Goal: Task Accomplishment & Management: Complete application form

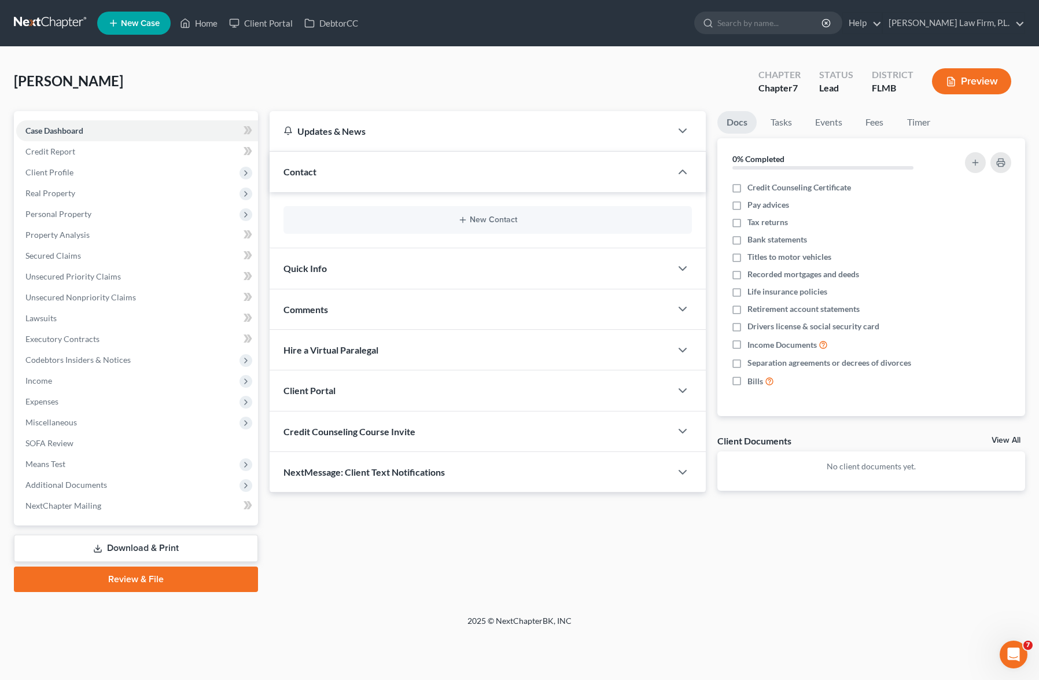
click at [258, 245] on div "Case Dashboard Payments Invoices Payments Payments Credit Report Client Profile" at bounding box center [136, 351] width 256 height 481
click at [264, 244] on div "Updates & News × District Notes Take a look at NextChapter's District Notes to …" at bounding box center [488, 310] width 448 height 398
click at [210, 30] on link "Home" at bounding box center [198, 23] width 49 height 21
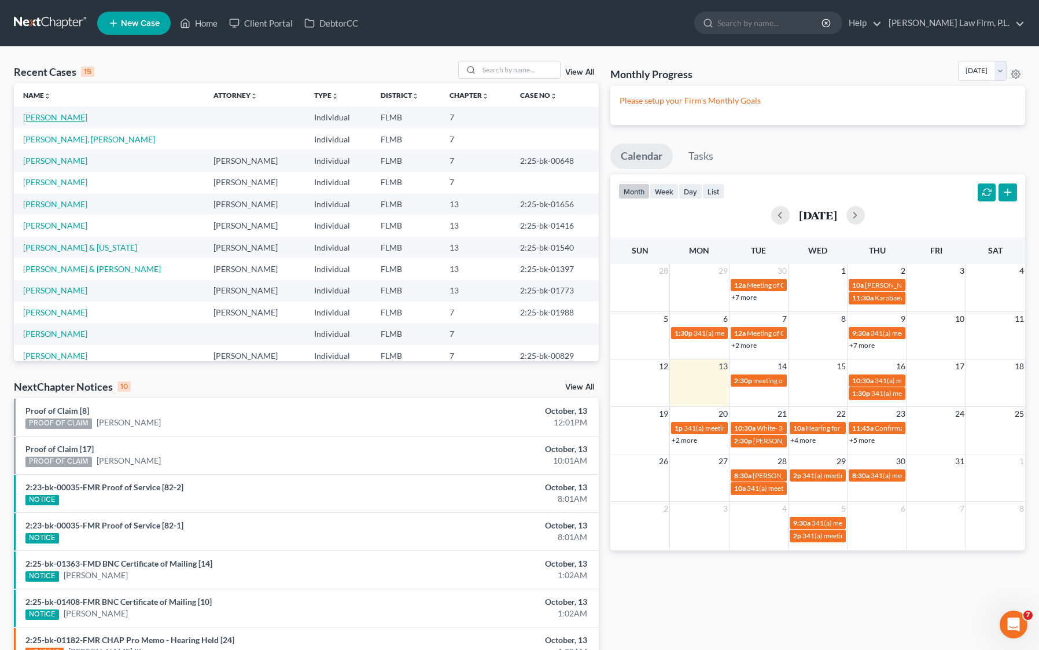
click at [62, 116] on link "[PERSON_NAME]" at bounding box center [55, 117] width 64 height 10
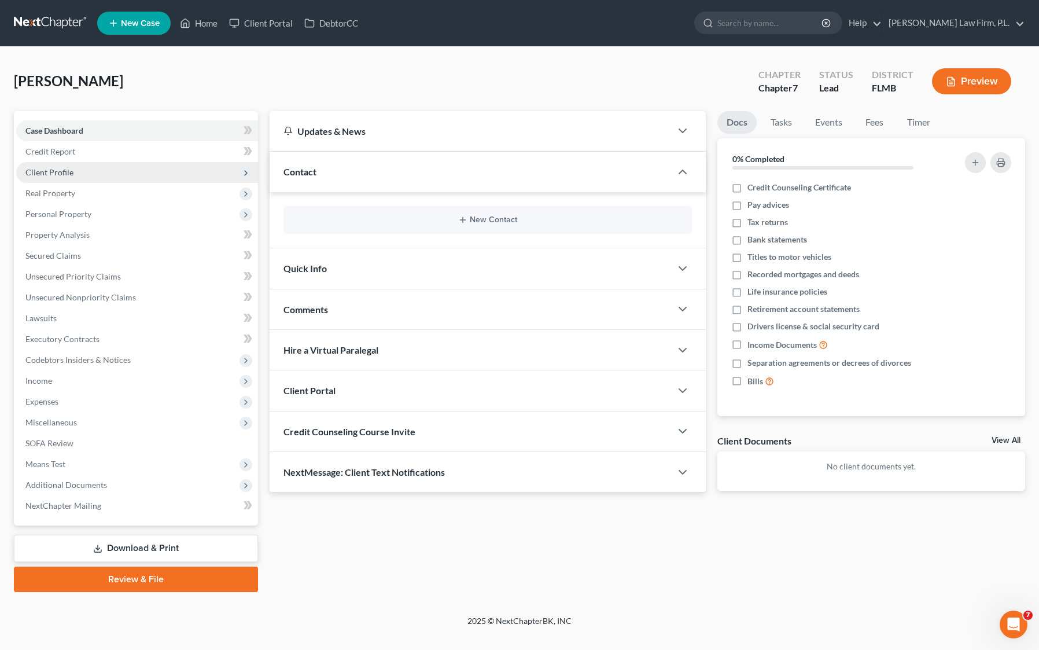
click at [140, 165] on span "Client Profile" at bounding box center [137, 172] width 242 height 21
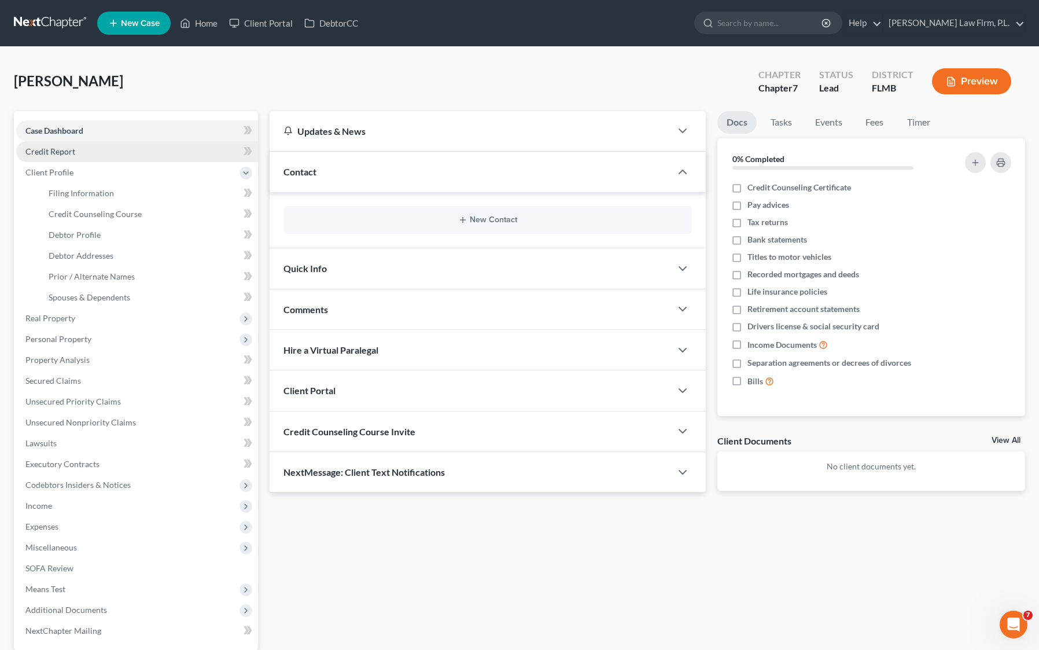
click at [138, 153] on link "Credit Report" at bounding box center [137, 151] width 242 height 21
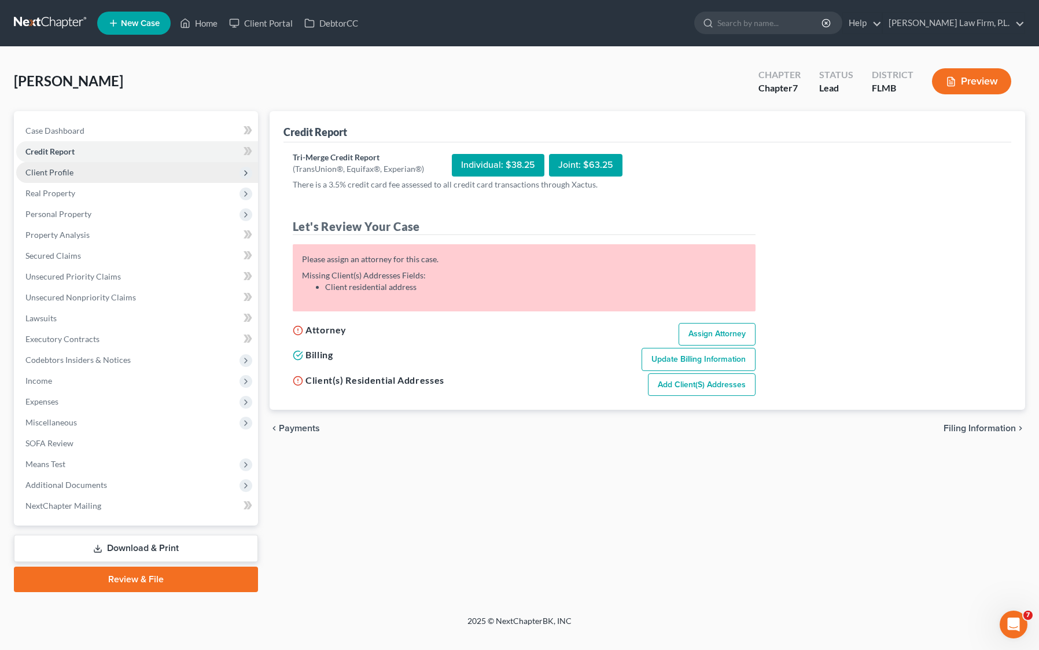
click at [125, 171] on span "Client Profile" at bounding box center [137, 172] width 242 height 21
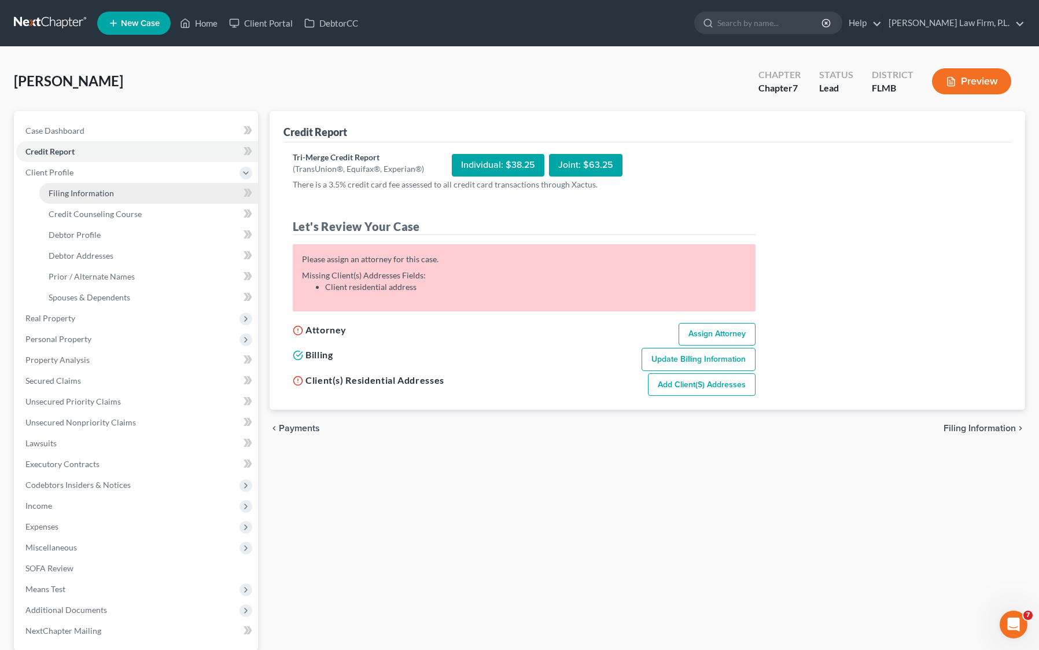
click at [115, 194] on link "Filing Information" at bounding box center [148, 193] width 219 height 21
select select "1"
select select "0"
select select "15"
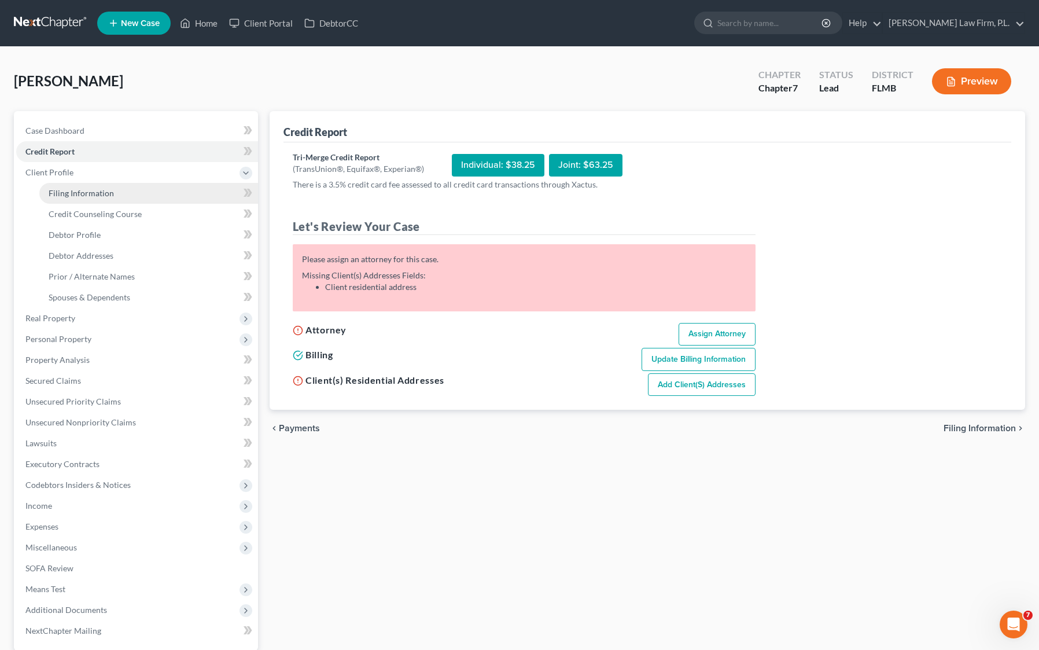
select select "9"
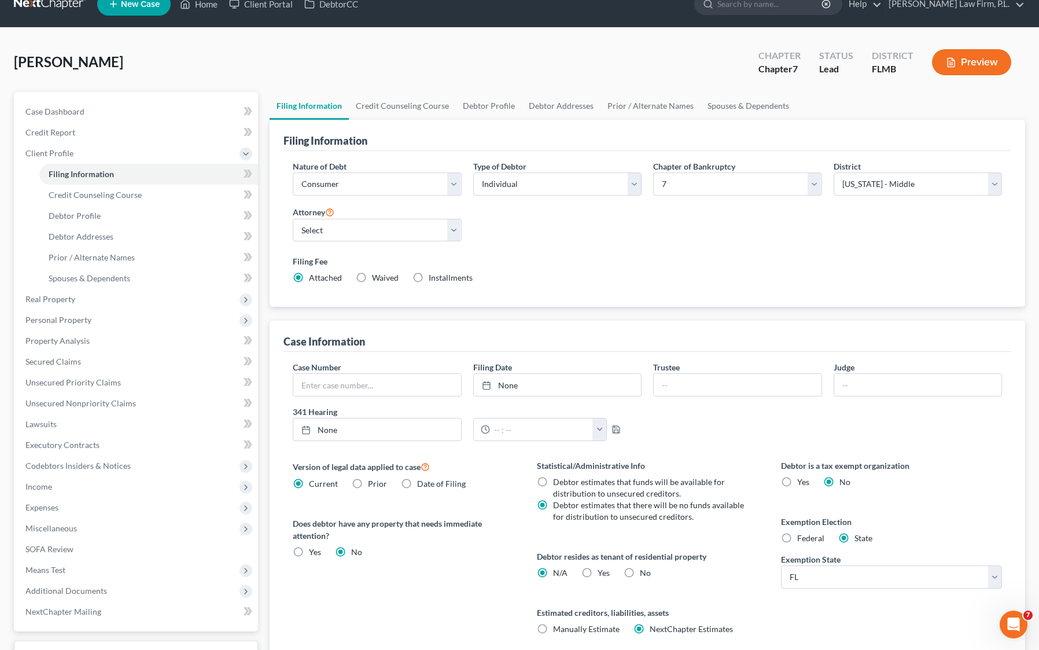
scroll to position [20, 0]
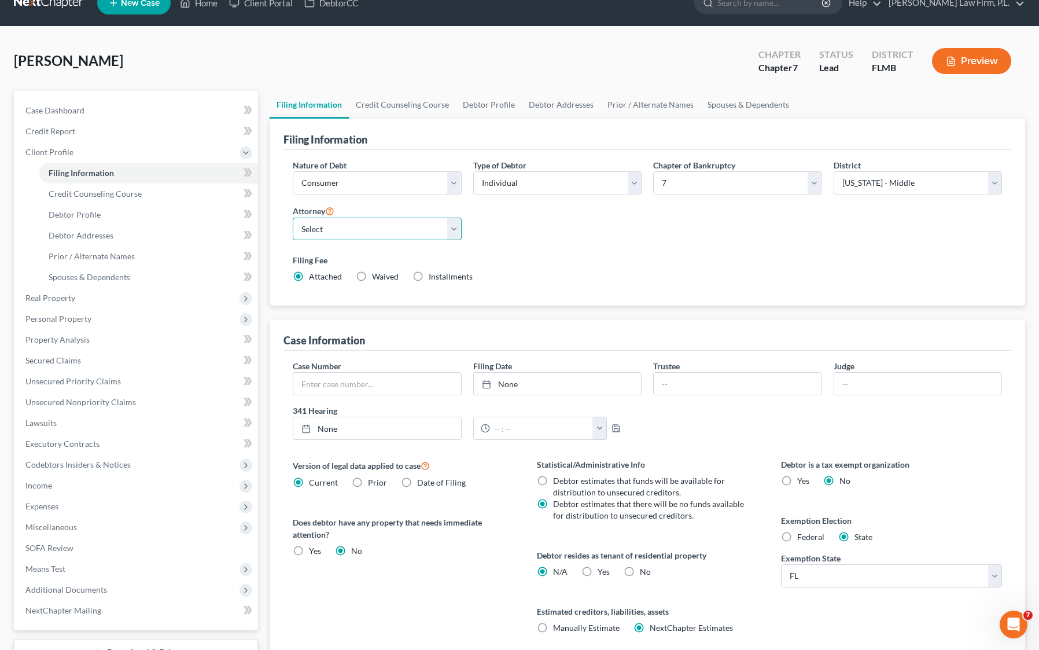
click at [425, 237] on select "Select [PERSON_NAME] - FLMB [PERSON_NAME] - null" at bounding box center [377, 228] width 169 height 23
click at [293, 217] on select "Select [PERSON_NAME] - FLMB [PERSON_NAME] - null" at bounding box center [377, 228] width 169 height 23
click at [424, 229] on select "Select [PERSON_NAME] - FLMB [PERSON_NAME] - null" at bounding box center [377, 228] width 169 height 23
select select "0"
click at [293, 217] on select "Select [PERSON_NAME] - FLMB [PERSON_NAME] - null" at bounding box center [377, 228] width 169 height 23
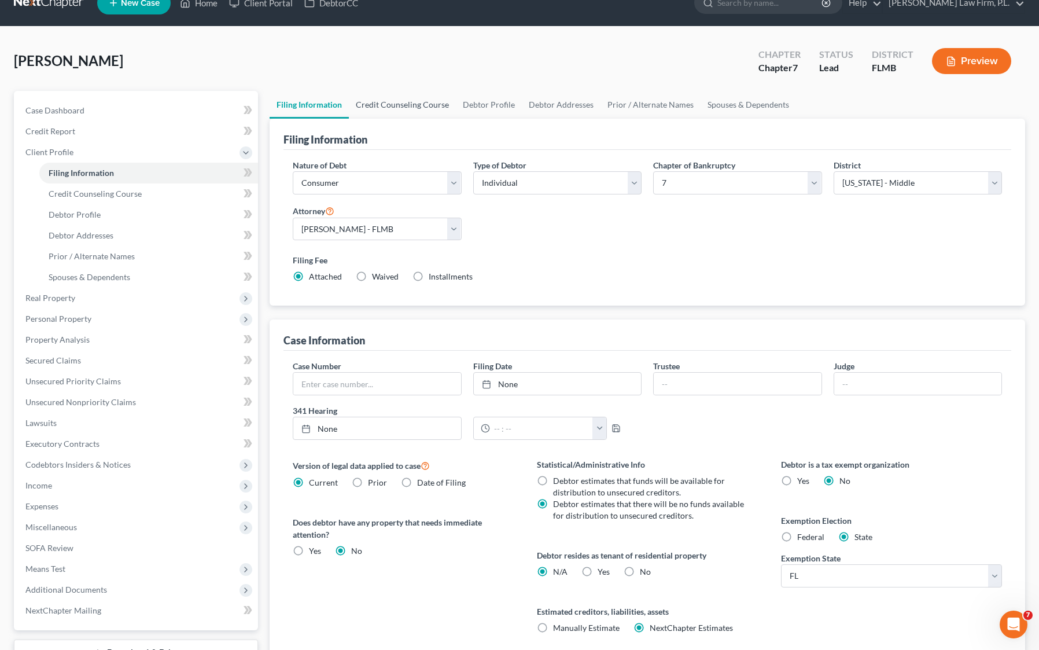
click at [382, 116] on link "Credit Counseling Course" at bounding box center [402, 105] width 107 height 28
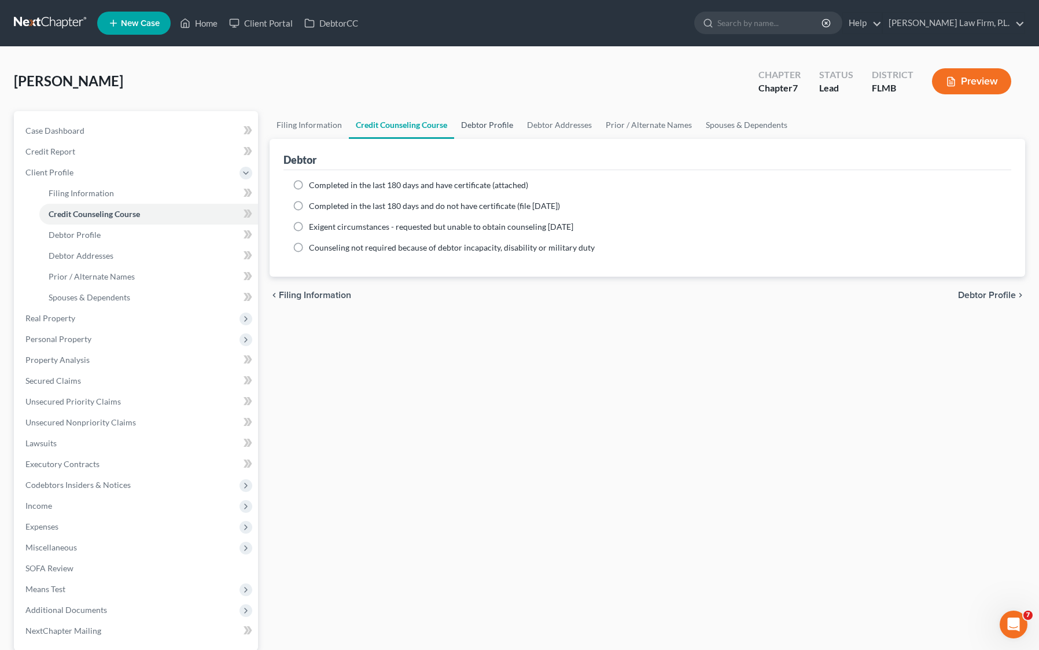
click at [487, 130] on link "Debtor Profile" at bounding box center [487, 125] width 66 height 28
select select "0"
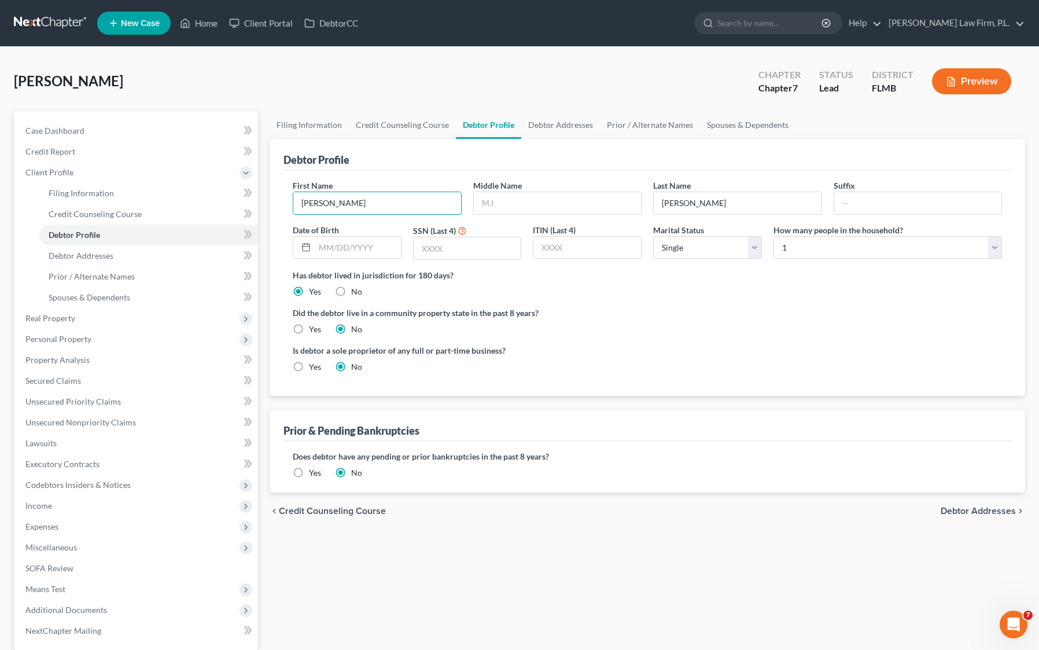
drag, startPoint x: 385, startPoint y: 205, endPoint x: 266, endPoint y: 204, distance: 118.6
click at [266, 204] on div "Filing Information Credit Counseling Course Debtor Profile Debtor Addresses Pri…" at bounding box center [647, 414] width 767 height 606
type input "Doodles"
click at [405, 73] on div "[PERSON_NAME] Upgraded Chapter Chapter 7 Status Lead District [GEOGRAPHIC_DATA]…" at bounding box center [519, 86] width 1011 height 50
click at [133, 25] on span "New Case" at bounding box center [140, 23] width 39 height 9
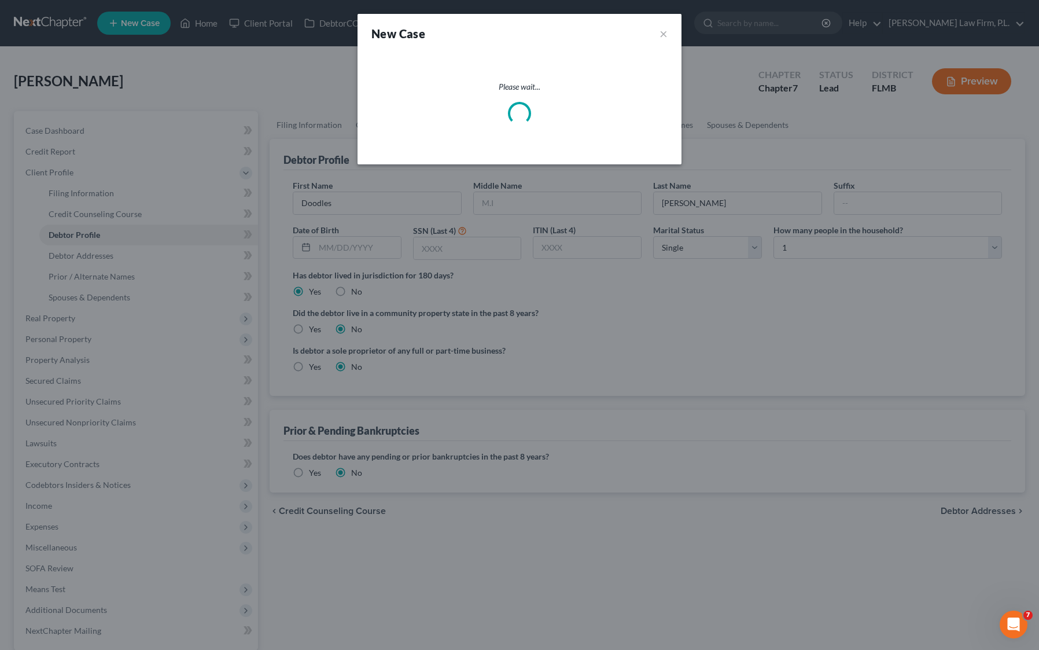
select select "15"
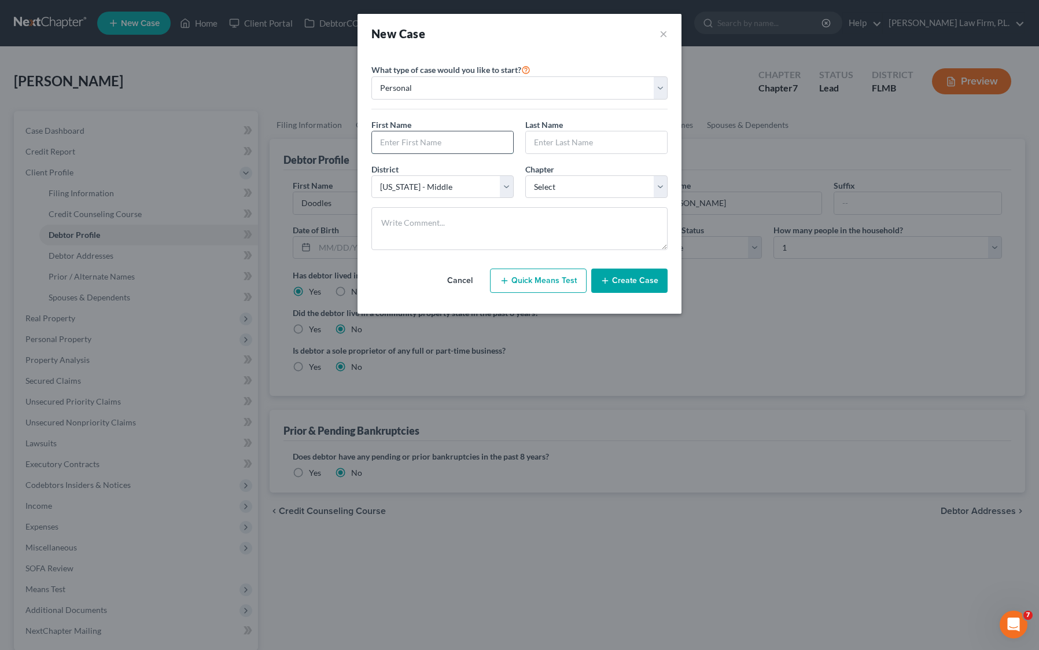
click at [437, 144] on input "text" at bounding box center [442, 142] width 141 height 22
type input "Doodles"
type input "[PERSON_NAME]"
click at [595, 203] on div "District * Select [US_STATE] - [GEOGRAPHIC_DATA] [US_STATE] - [GEOGRAPHIC_DATA]…" at bounding box center [520, 185] width 308 height 45
click at [592, 194] on select "Select 7 11 12 13" at bounding box center [596, 186] width 142 height 23
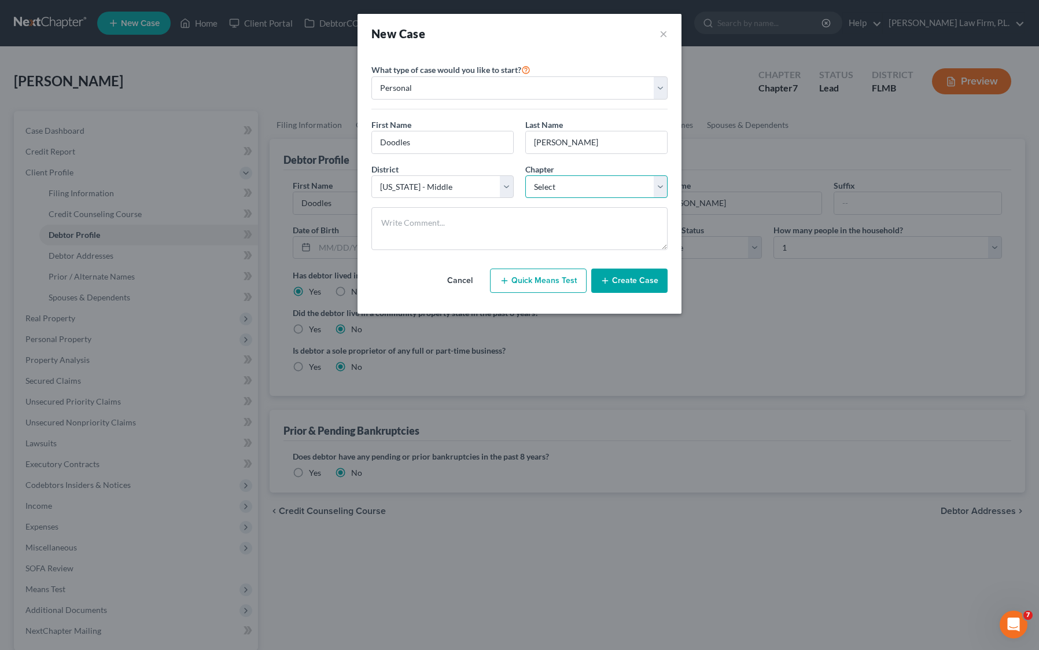
select select "0"
click at [525, 175] on select "Select 7 11 12 13" at bounding box center [596, 186] width 142 height 23
click at [460, 224] on textarea at bounding box center [519, 228] width 296 height 43
click at [565, 45] on div "New Case ×" at bounding box center [519, 33] width 324 height 39
click at [635, 283] on button "Create Case" at bounding box center [629, 280] width 76 height 24
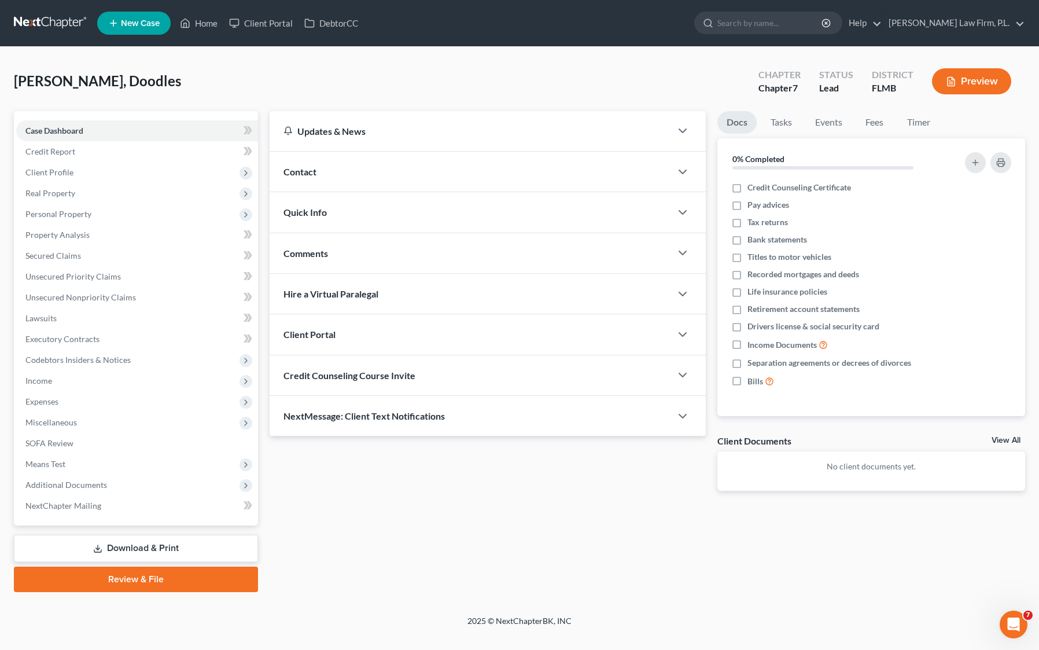
click at [337, 177] on div "Contact" at bounding box center [470, 172] width 401 height 40
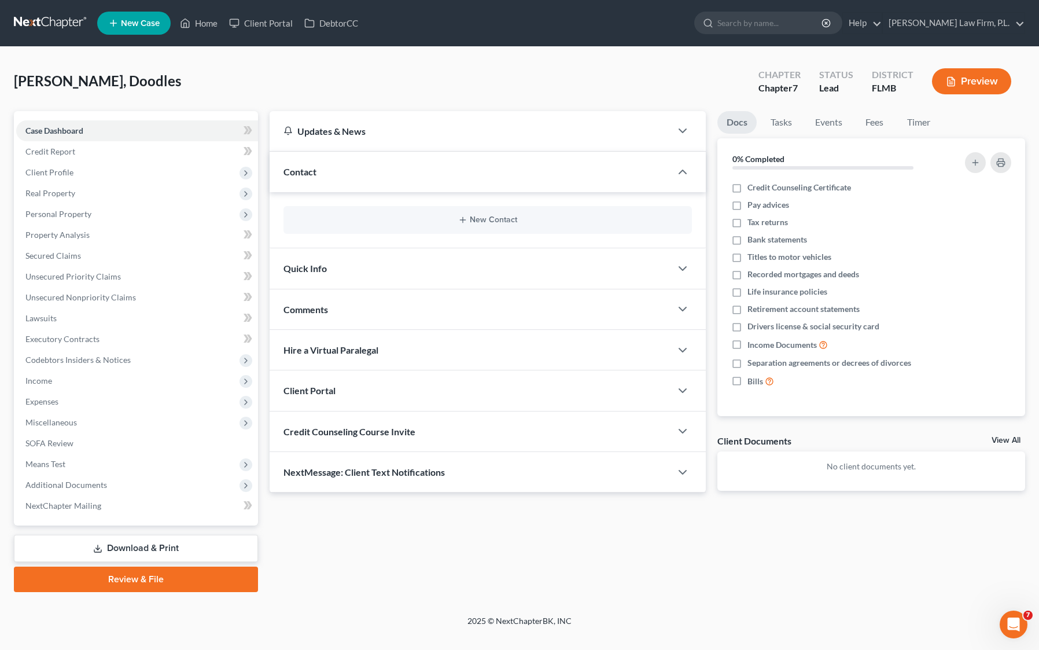
click at [357, 227] on div "New Contact" at bounding box center [487, 220] width 408 height 28
click at [379, 219] on button "New Contact" at bounding box center [488, 219] width 390 height 9
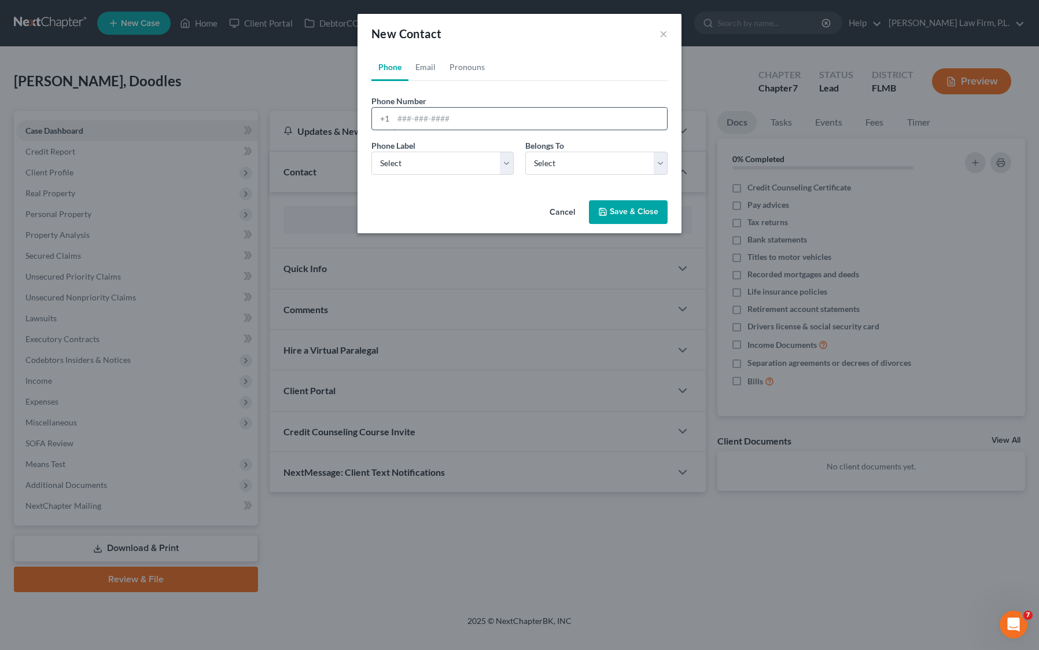
click at [441, 109] on input "tel" at bounding box center [530, 119] width 274 height 22
click at [429, 116] on input "tel" at bounding box center [530, 119] width 274 height 22
click at [516, 138] on div "Phone Number * [PHONE_NUMBER] Ext." at bounding box center [520, 117] width 308 height 45
click at [411, 118] on input "9084091874" at bounding box center [530, 119] width 274 height 22
type input "[PHONE_NUMBER]"
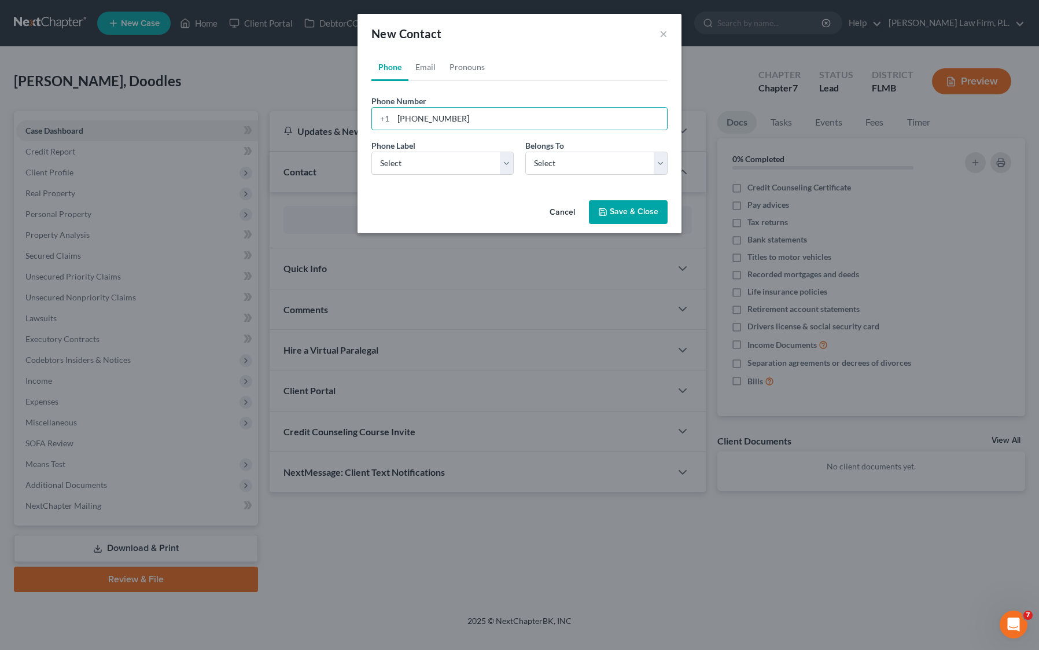
click at [539, 90] on div "Phone Number * [PHONE_NUMBER] Ext. Phone Label * Select Mobile Home Work Other …" at bounding box center [519, 132] width 296 height 103
click at [573, 171] on select "Select Client Other" at bounding box center [596, 163] width 142 height 23
select select "0"
click at [525, 152] on select "Select Client Other" at bounding box center [596, 163] width 142 height 23
click at [404, 158] on select "Select Mobile Home Work Other" at bounding box center [442, 163] width 142 height 23
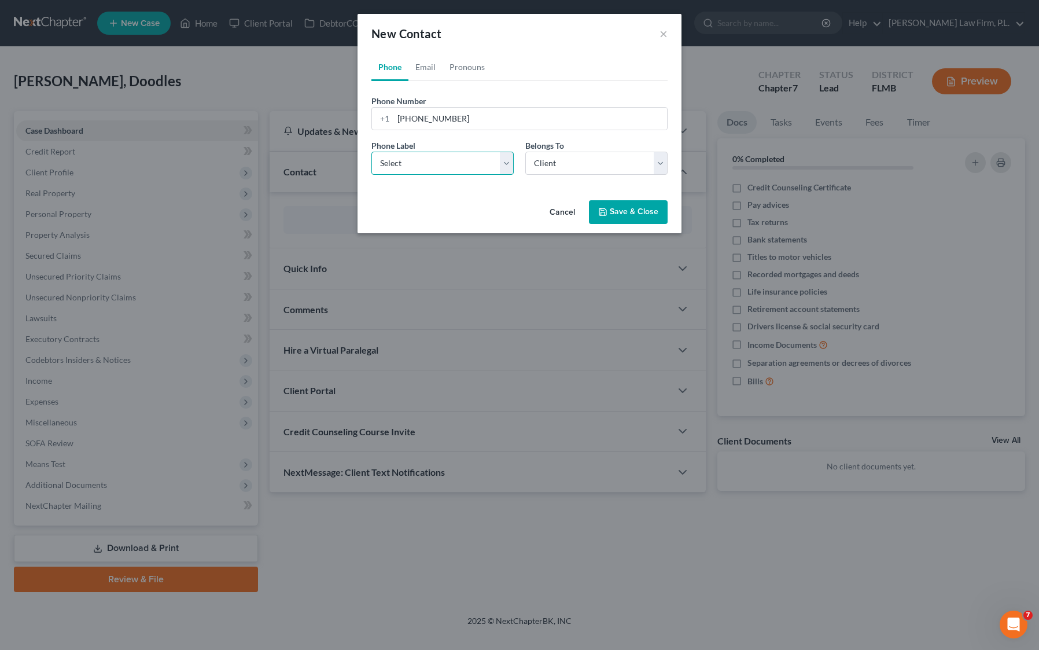
select select "0"
click at [371, 152] on select "Select Mobile Home Work Other" at bounding box center [442, 163] width 142 height 23
click at [470, 197] on div "Cancel Save & Close" at bounding box center [519, 215] width 324 height 38
click at [425, 66] on link "Email" at bounding box center [425, 67] width 34 height 28
click at [430, 121] on input "email" at bounding box center [530, 119] width 274 height 22
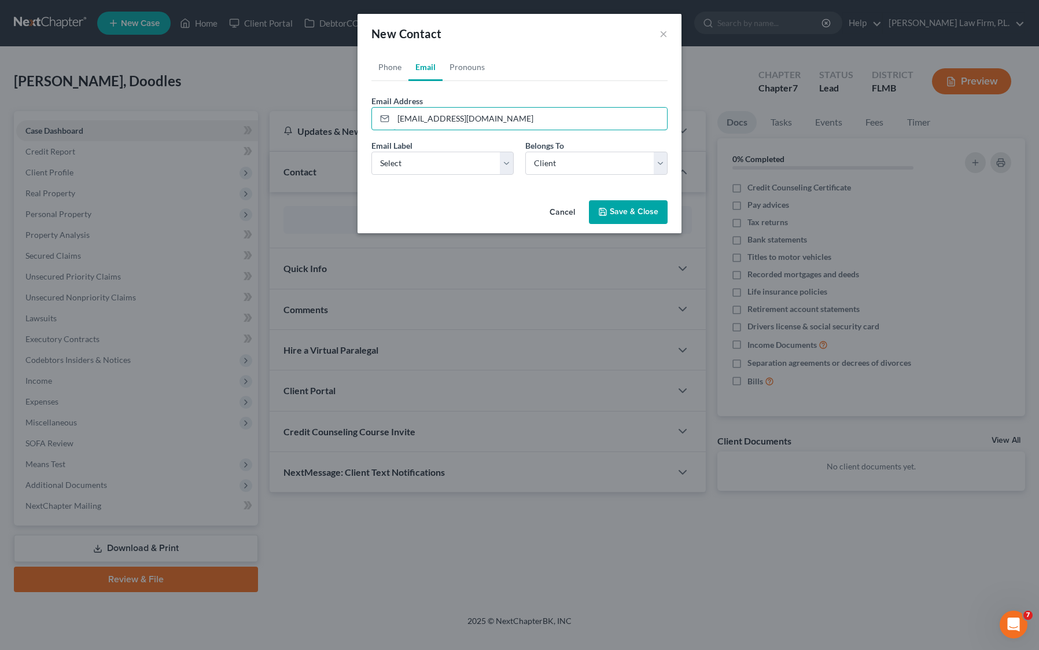
type input "[EMAIL_ADDRESS][DOMAIN_NAME]"
click at [597, 101] on div "Email Address [EMAIL_ADDRESS][DOMAIN_NAME]" at bounding box center [519, 112] width 296 height 35
click at [496, 176] on div "Email Label Select Home Work Other Belongs To * Select Client Other" at bounding box center [520, 161] width 308 height 45
click at [496, 171] on select "Select Home Work Other" at bounding box center [442, 163] width 142 height 23
select select "0"
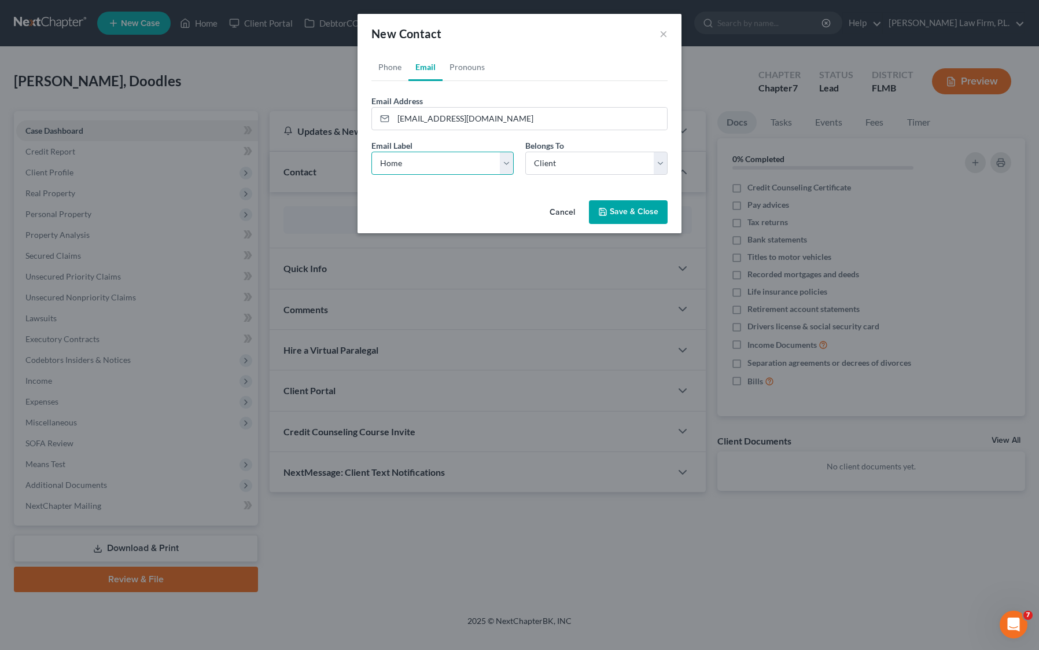
click at [371, 152] on select "Select Home Work Other" at bounding box center [442, 163] width 142 height 23
click at [570, 163] on select "Select Client Other" at bounding box center [596, 163] width 142 height 23
click at [643, 218] on button "Save & Close" at bounding box center [628, 212] width 79 height 24
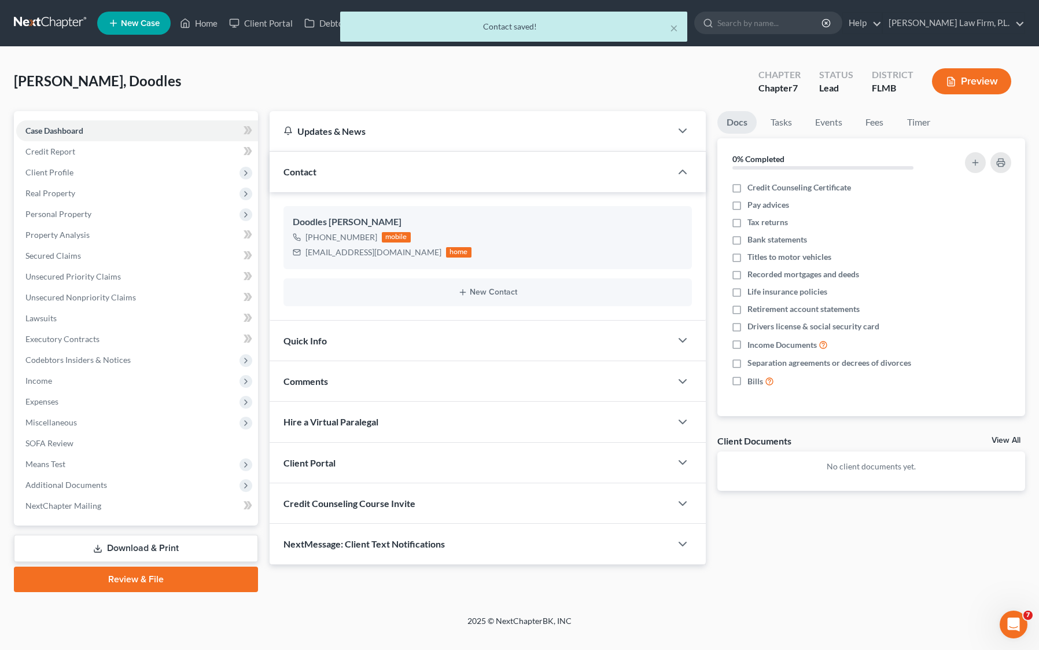
click at [338, 277] on ng-include "Doodles [PERSON_NAME] [PHONE_NUMBER] mobile [EMAIL_ADDRESS][DOMAIN_NAME] home N…" at bounding box center [487, 255] width 408 height 99
click at [333, 287] on div "New Contact" at bounding box center [487, 292] width 408 height 28
click at [342, 294] on button "New Contact" at bounding box center [488, 291] width 390 height 9
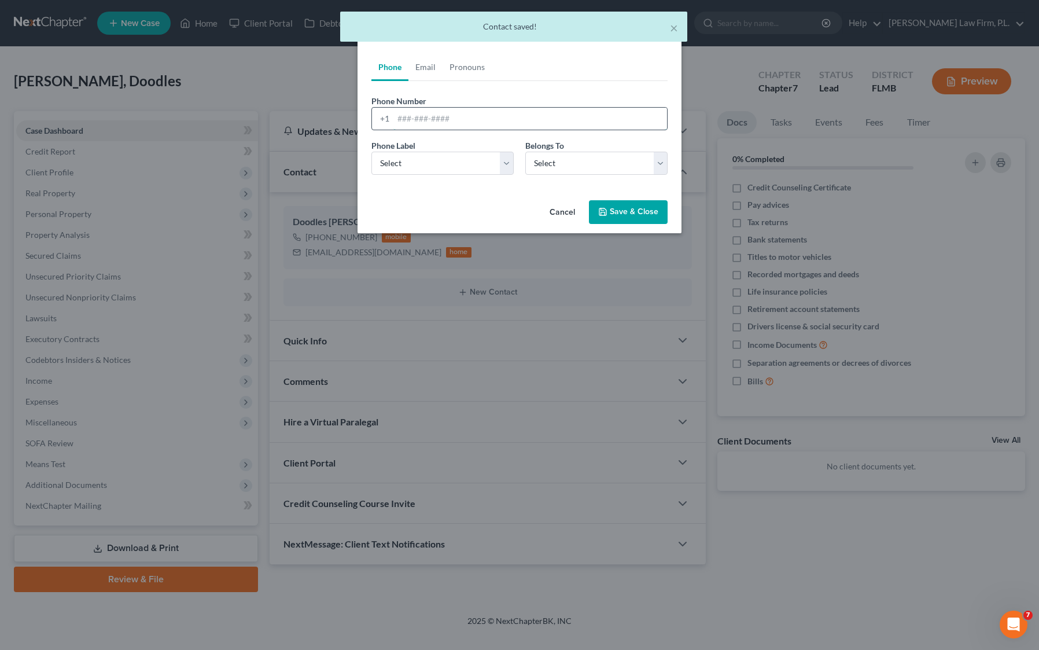
click at [441, 122] on input "tel" at bounding box center [530, 119] width 274 height 22
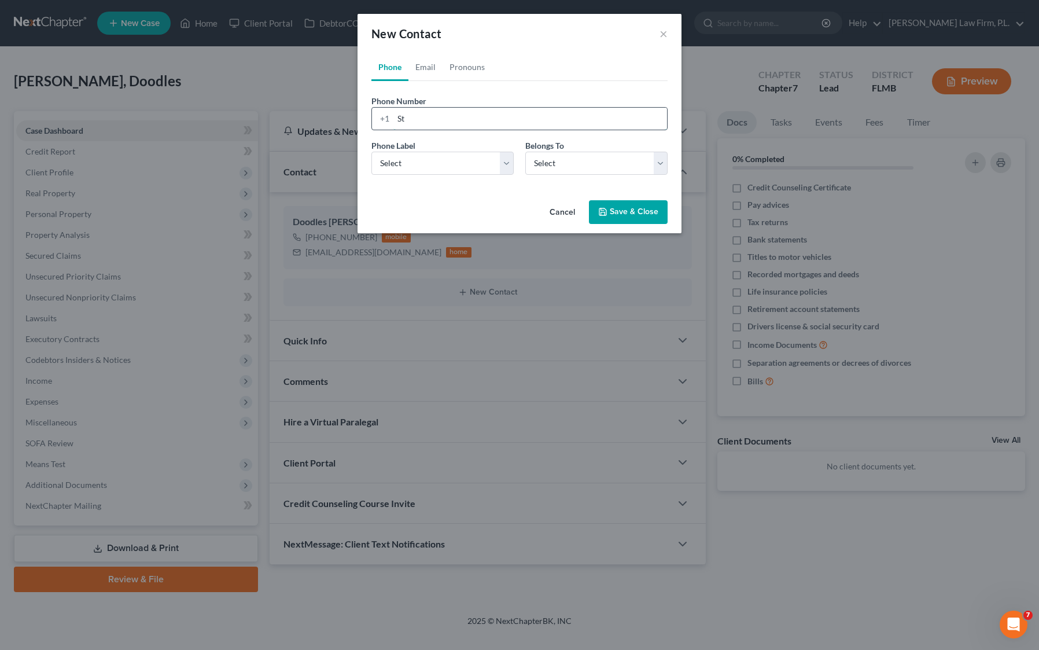
type input "S"
type input "5"
type input "[PHONE_NUMBER]"
click at [462, 163] on select "Select Mobile Home Work Other" at bounding box center [442, 163] width 142 height 23
select select "0"
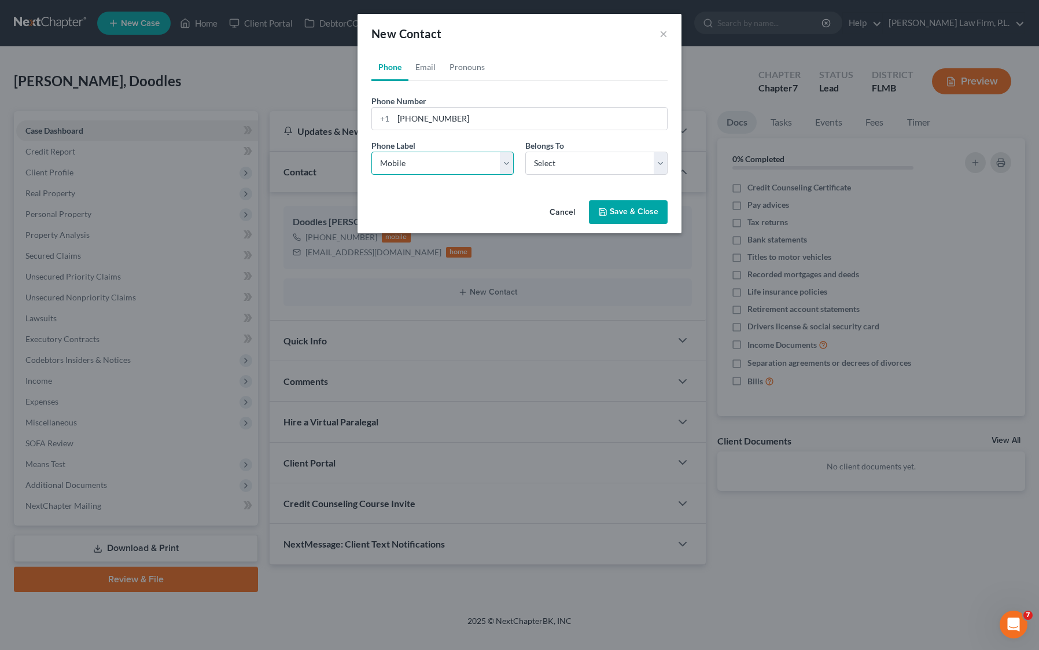
click at [371, 152] on select "Select Mobile Home Work Other" at bounding box center [442, 163] width 142 height 23
click at [576, 163] on select "Select Client Other" at bounding box center [596, 163] width 142 height 23
click at [525, 152] on select "Select Client Other" at bounding box center [596, 163] width 142 height 23
click at [569, 169] on select "Select Client Other" at bounding box center [596, 163] width 142 height 23
select select "1"
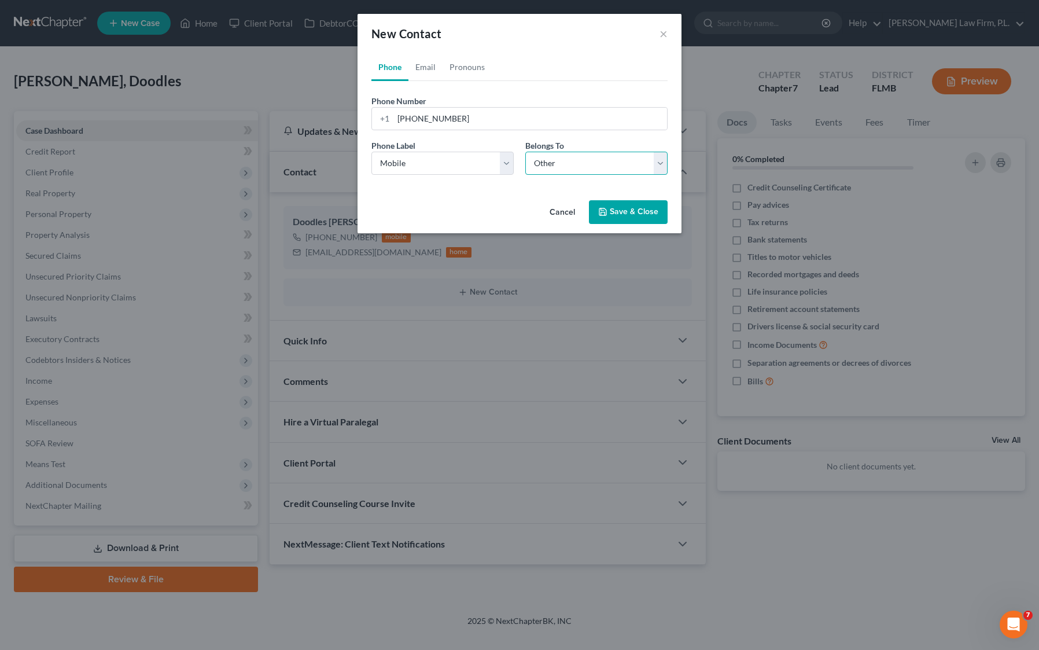
click at [525, 152] on select "Select Client Other" at bounding box center [596, 163] width 142 height 23
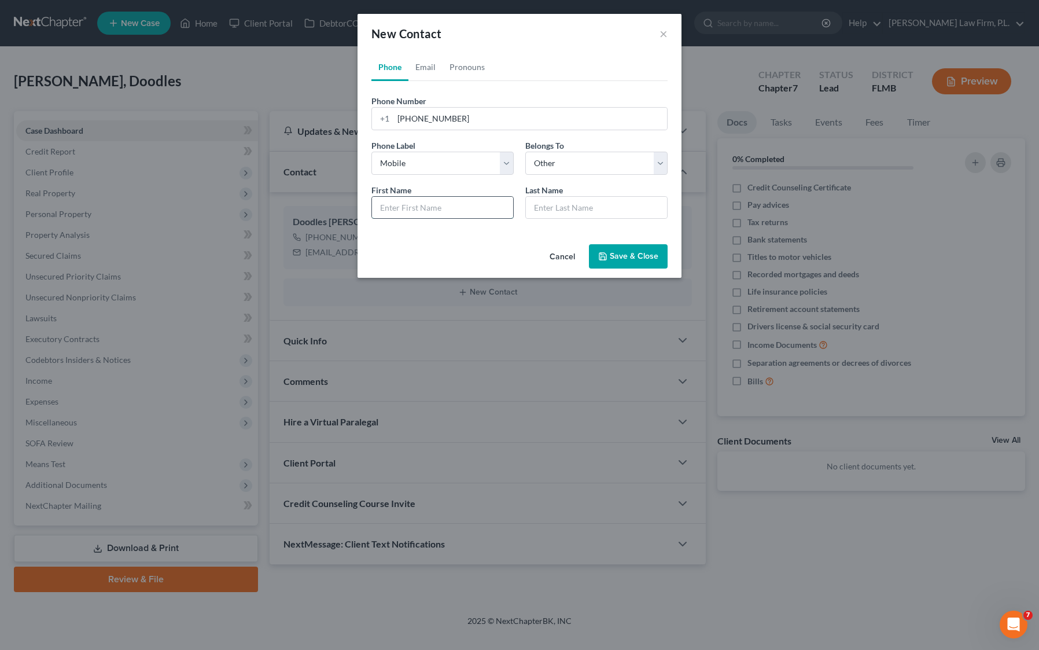
click at [441, 208] on input "text" at bounding box center [442, 208] width 141 height 22
type input "[PERSON_NAME]"
click at [489, 239] on div "New Contact × Phone Email Pronouns Phone Number * [PHONE_NUMBER] Ext. Phone Lab…" at bounding box center [519, 146] width 324 height 264
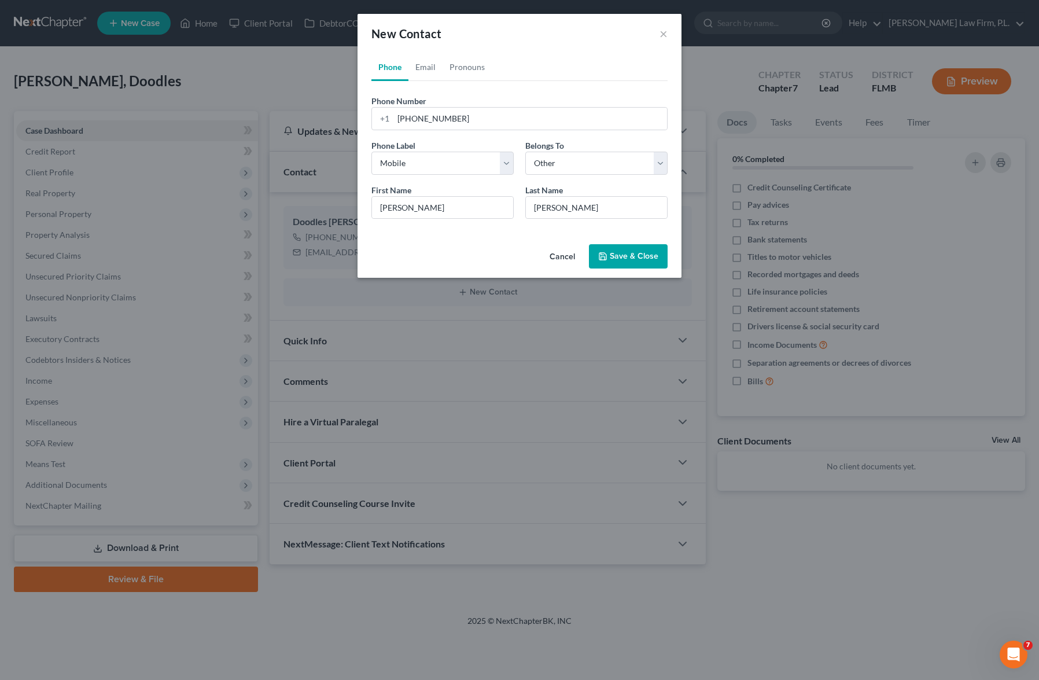
click at [466, 253] on div "Cancel Save & Close" at bounding box center [519, 258] width 324 height 38
click at [533, 252] on div "Cancel Save & Close" at bounding box center [519, 258] width 324 height 38
click at [479, 255] on div "Cancel Save & Close" at bounding box center [519, 258] width 324 height 38
click at [515, 241] on div "Cancel Save & Close" at bounding box center [519, 258] width 324 height 38
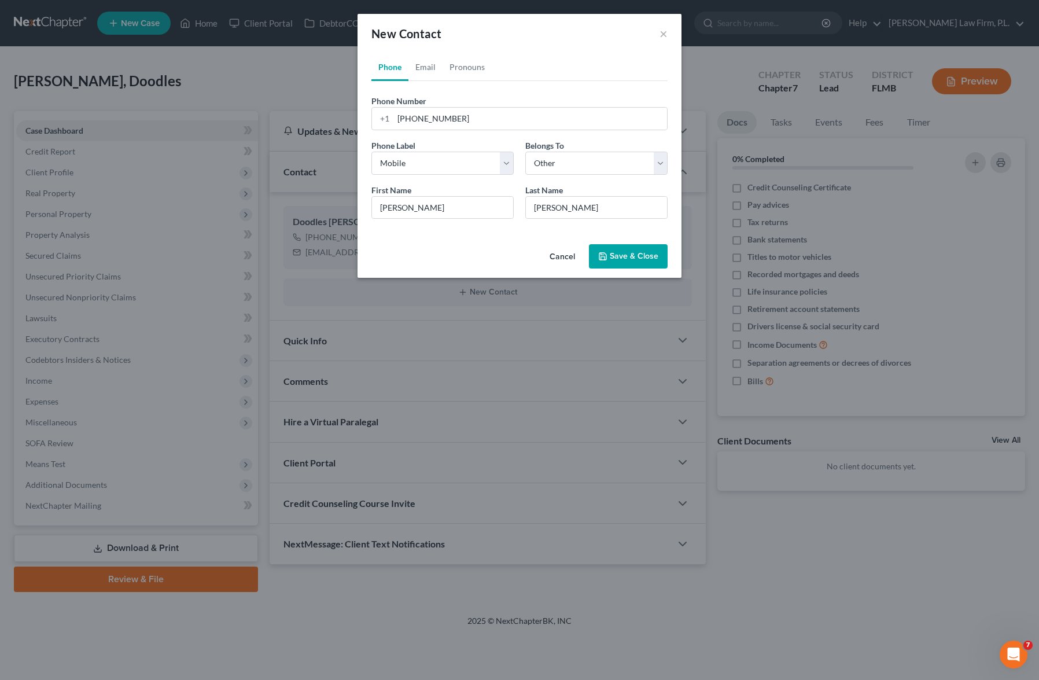
click at [506, 247] on div "Cancel Save & Close" at bounding box center [519, 258] width 324 height 38
click at [482, 271] on div "Cancel Save & Close" at bounding box center [519, 258] width 324 height 38
click at [635, 252] on button "Save & Close" at bounding box center [628, 256] width 79 height 24
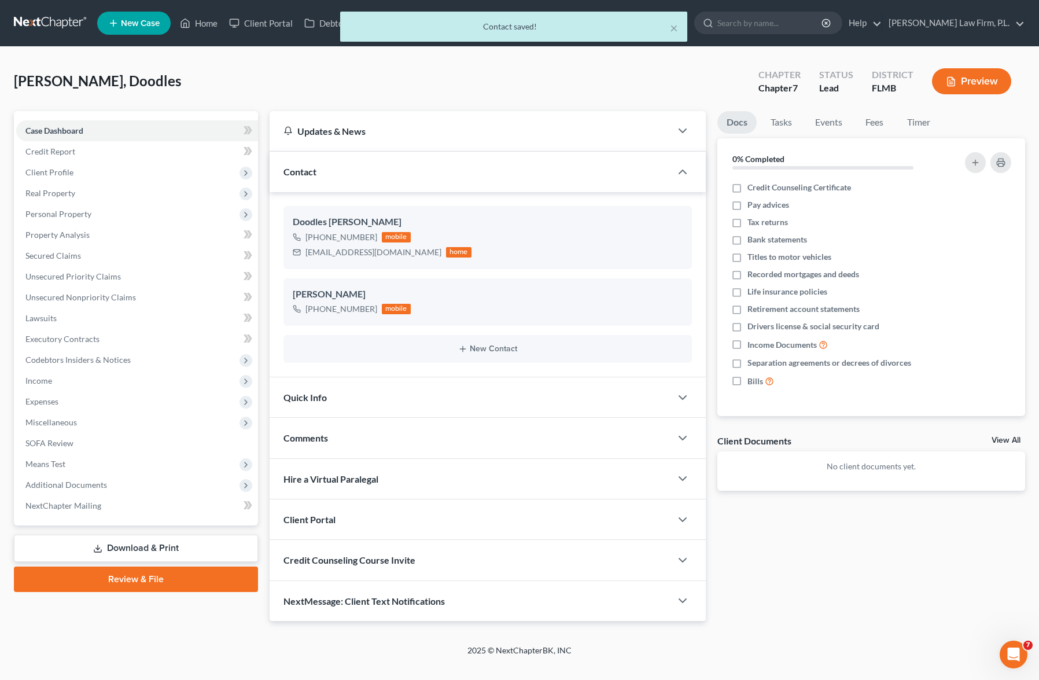
click at [710, 344] on div "Updates & News × District Notes Take a look at NextChapter's District Notes to …" at bounding box center [488, 366] width 448 height 510
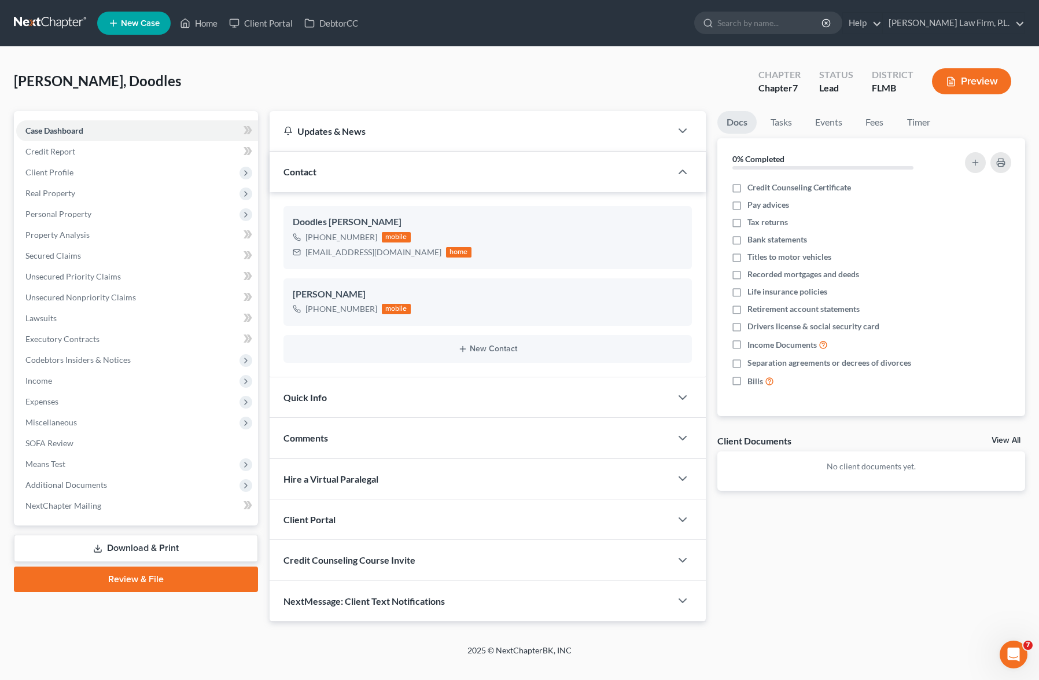
click at [261, 368] on div "Case Dashboard Payments Invoices Payments Payments Credit Report Client Profile" at bounding box center [136, 366] width 256 height 510
click at [263, 368] on div "Case Dashboard Payments Invoices Payments Payments Credit Report Client Profile" at bounding box center [136, 366] width 256 height 510
click at [663, 314] on icon "button" at bounding box center [663, 316] width 9 height 9
select select "0"
select select "1"
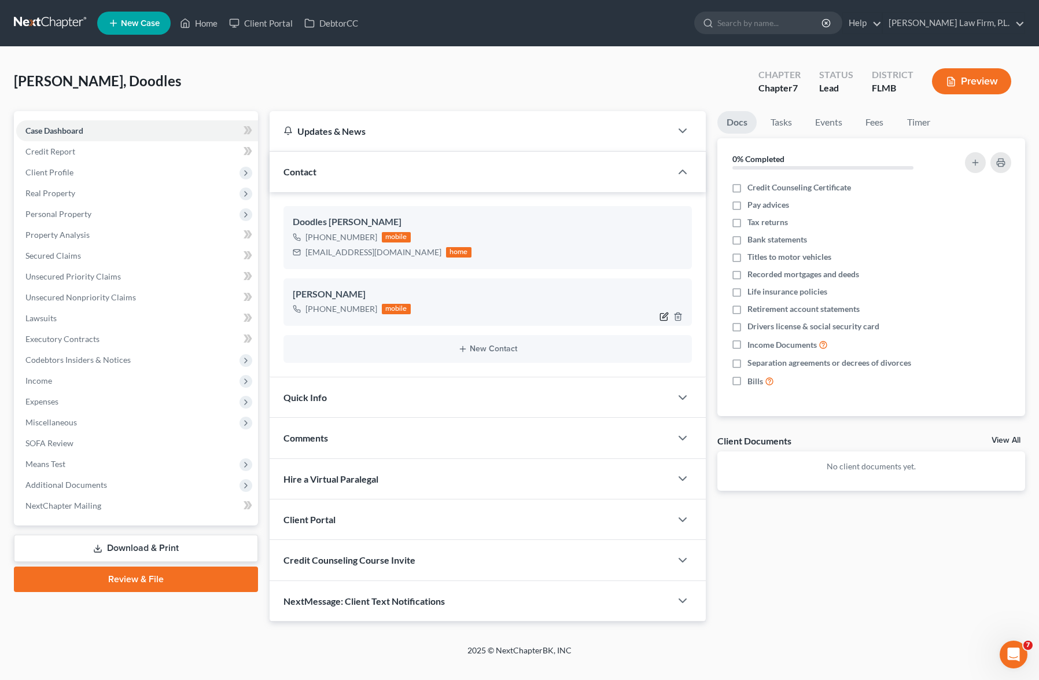
select select "1"
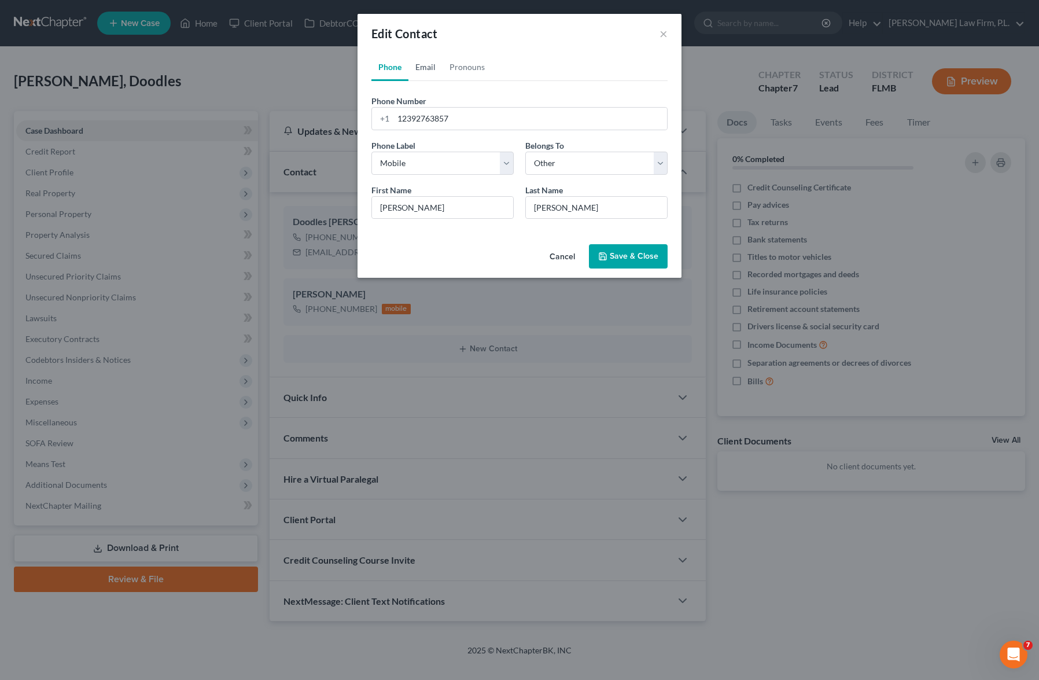
click at [432, 62] on link "Email" at bounding box center [425, 67] width 34 height 28
click at [444, 115] on input "email" at bounding box center [530, 119] width 274 height 22
type input "babygirl721"
click at [508, 164] on select "Select Home Work Other" at bounding box center [442, 163] width 142 height 23
select select "0"
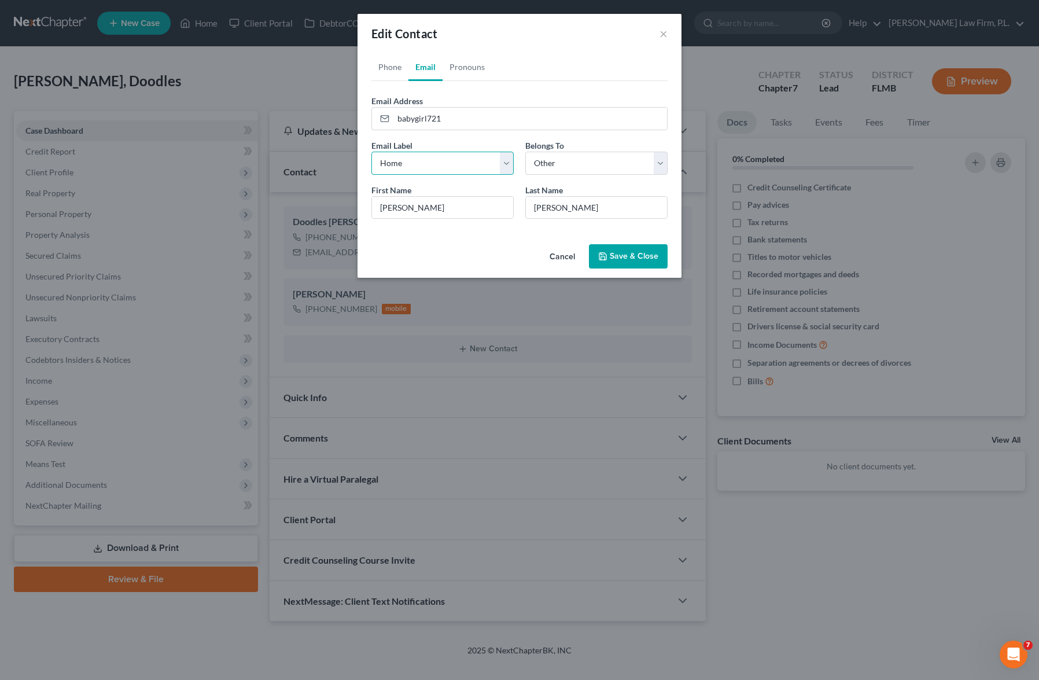
click at [371, 152] on select "Select Home Work Other" at bounding box center [442, 163] width 142 height 23
click at [579, 167] on select "Select Client Other" at bounding box center [596, 163] width 142 height 23
click at [449, 112] on input "babygirl721" at bounding box center [530, 119] width 274 height 22
click at [506, 43] on div "Edit Contact ×" at bounding box center [519, 33] width 324 height 39
click at [385, 76] on link "Phone" at bounding box center [389, 67] width 37 height 28
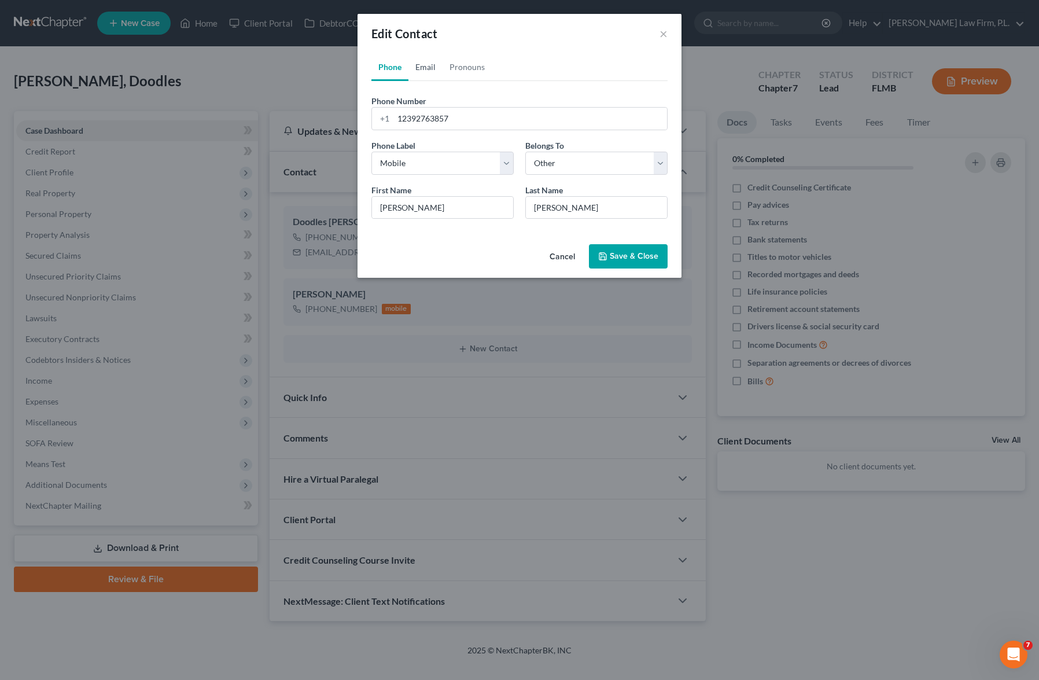
click at [418, 69] on link "Email" at bounding box center [425, 67] width 34 height 28
click at [386, 75] on link "Phone" at bounding box center [389, 67] width 37 height 28
click at [415, 120] on input "12392763857" at bounding box center [530, 119] width 274 height 22
type input "[PHONE_NUMBER]"
click at [562, 86] on div "Phone Number * [PHONE_NUMBER] Ext. Phone Label * Select Mobile Home Work Other …" at bounding box center [519, 154] width 296 height 147
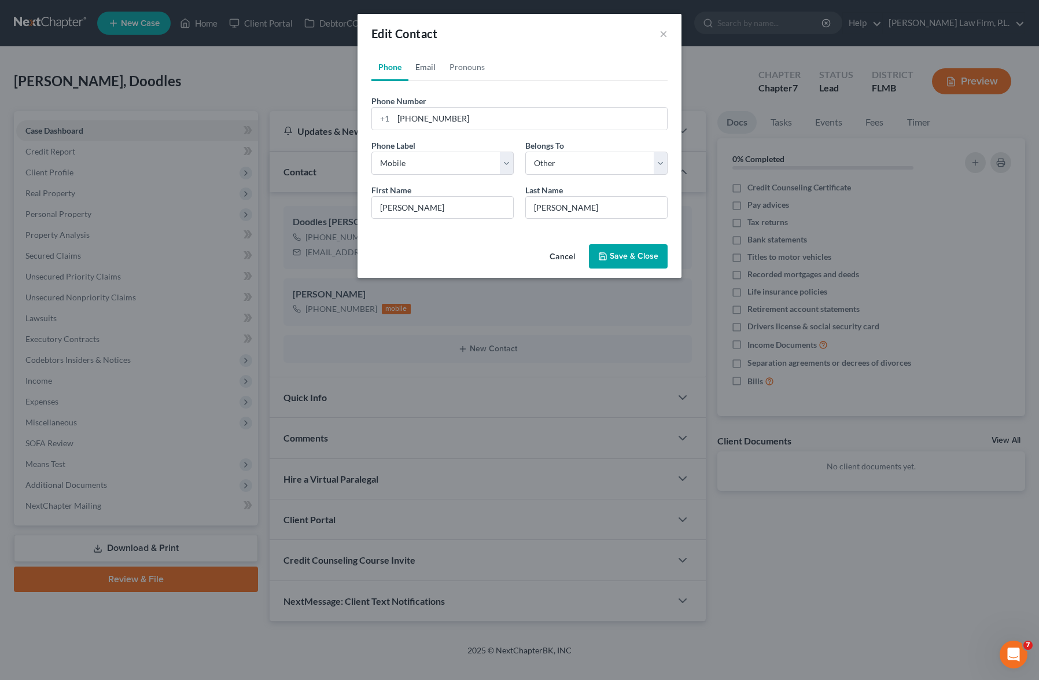
click at [417, 72] on link "Email" at bounding box center [425, 67] width 34 height 28
click at [471, 117] on input "babygirl721" at bounding box center [530, 119] width 274 height 22
drag, startPoint x: 566, startPoint y: 89, endPoint x: 562, endPoint y: 79, distance: 10.9
click at [566, 85] on div "Phone Number * [PHONE_NUMBER] Ext. Phone Label * Select Mobile Home Work Other …" at bounding box center [519, 154] width 296 height 147
click at [524, 138] on form "Email Address babygirl721 Email Label Select Home Work Other Belongs To * Selec…" at bounding box center [519, 161] width 296 height 133
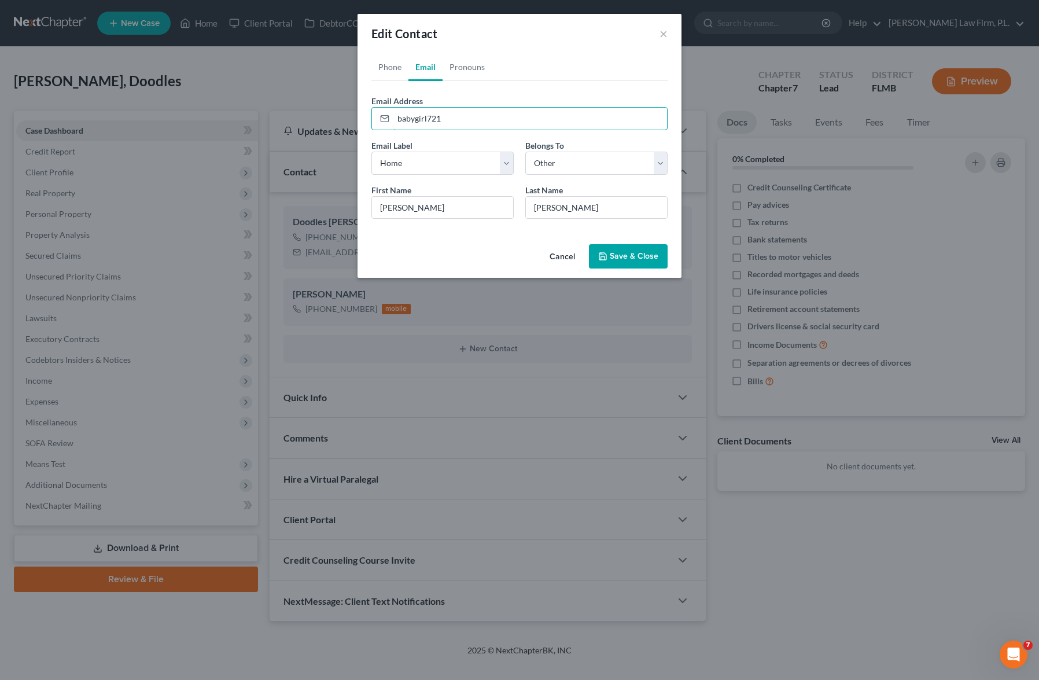
drag, startPoint x: 473, startPoint y: 120, endPoint x: 341, endPoint y: 120, distance: 131.9
click at [341, 120] on div "Edit Contact × Phone Email Pronouns Phone Number * [PHONE_NUMBER] Ext. Phone La…" at bounding box center [519, 340] width 1039 height 680
paste input "[EMAIL_ADDRESS][DOMAIN_NAME]"
type input "[EMAIL_ADDRESS][DOMAIN_NAME]"
click at [561, 87] on div "Phone Number * [PHONE_NUMBER] Ext. Phone Label * Select Mobile Home Work Other …" at bounding box center [519, 154] width 296 height 147
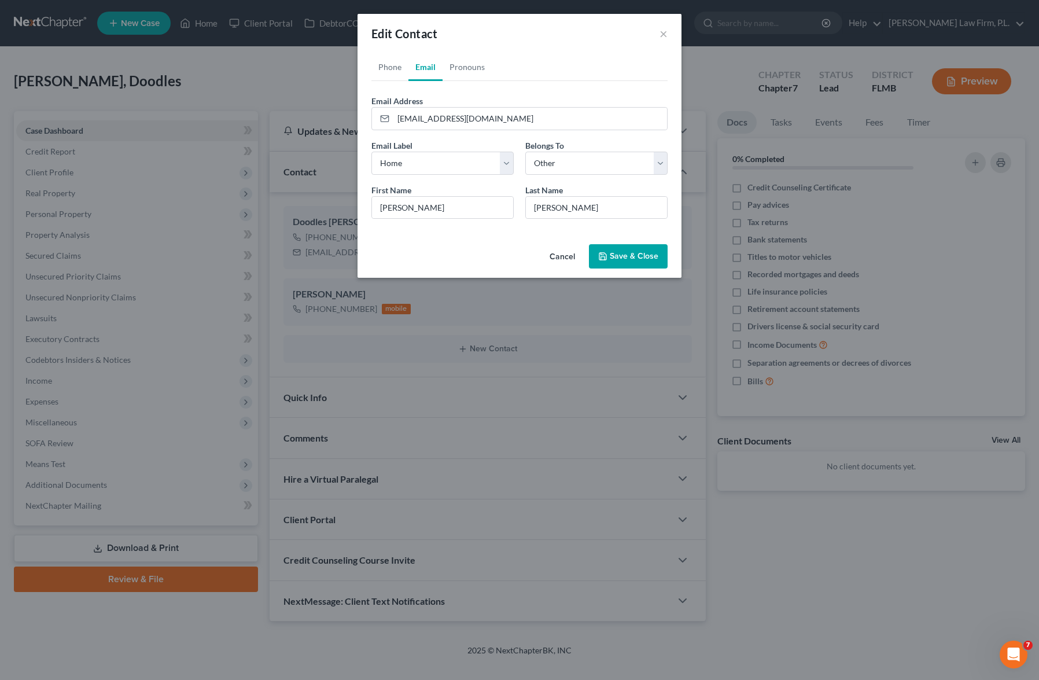
click at [640, 184] on div "Last Name * [PERSON_NAME]" at bounding box center [596, 201] width 154 height 35
click at [660, 163] on select "Select Client Other" at bounding box center [596, 163] width 142 height 23
click at [525, 152] on select "Select Client Other" at bounding box center [596, 163] width 142 height 23
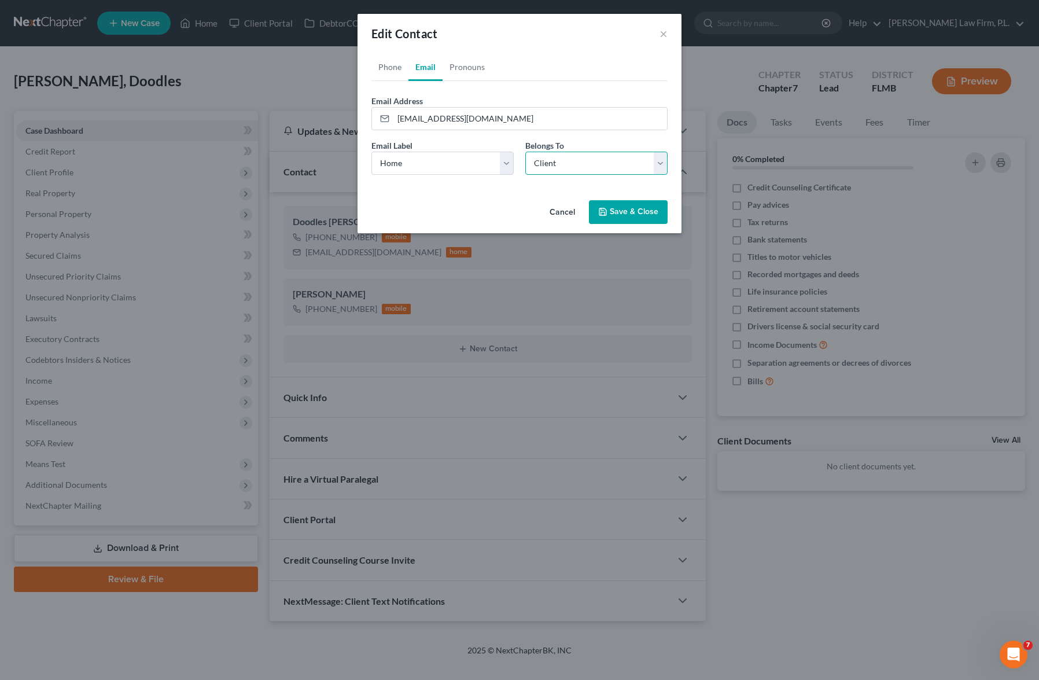
click at [645, 169] on select "Select Client Other" at bounding box center [596, 163] width 142 height 23
select select "1"
click at [525, 152] on select "Select Client Other" at bounding box center [596, 163] width 142 height 23
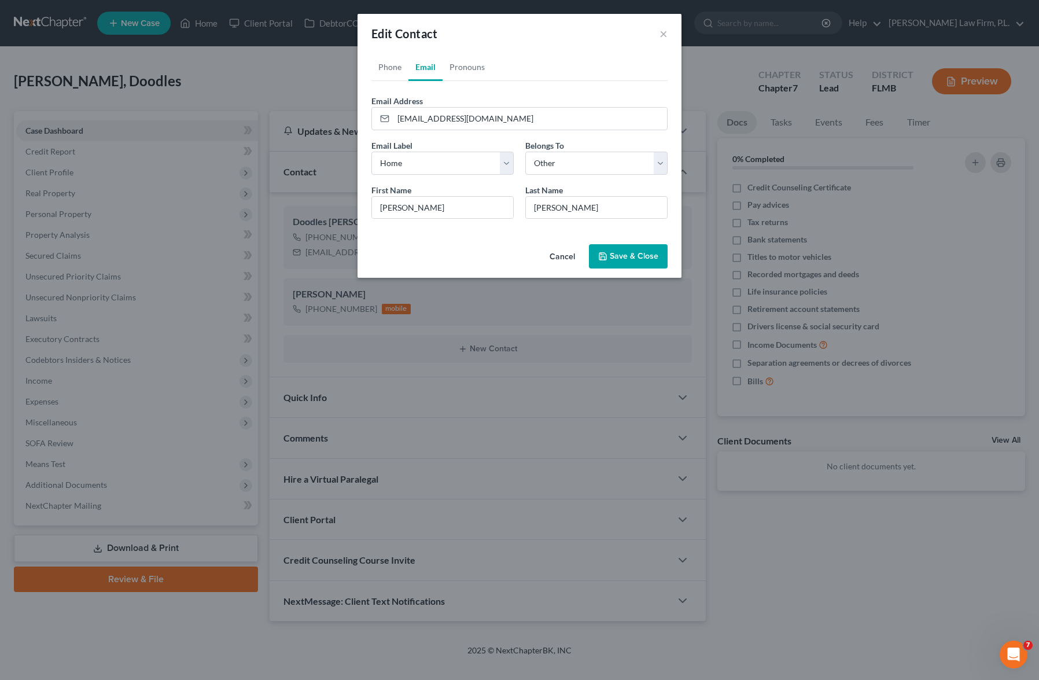
click at [521, 191] on div "Last Name * [PERSON_NAME]" at bounding box center [596, 201] width 154 height 35
click at [528, 235] on div "Phone Email Pronouns Phone Number * [PHONE_NUMBER] Ext. Phone Label * Select Mo…" at bounding box center [519, 146] width 324 height 186
click at [519, 236] on div "Phone Email Pronouns Phone Number * [PHONE_NUMBER] Ext. Phone Label * Select Mo…" at bounding box center [519, 146] width 324 height 186
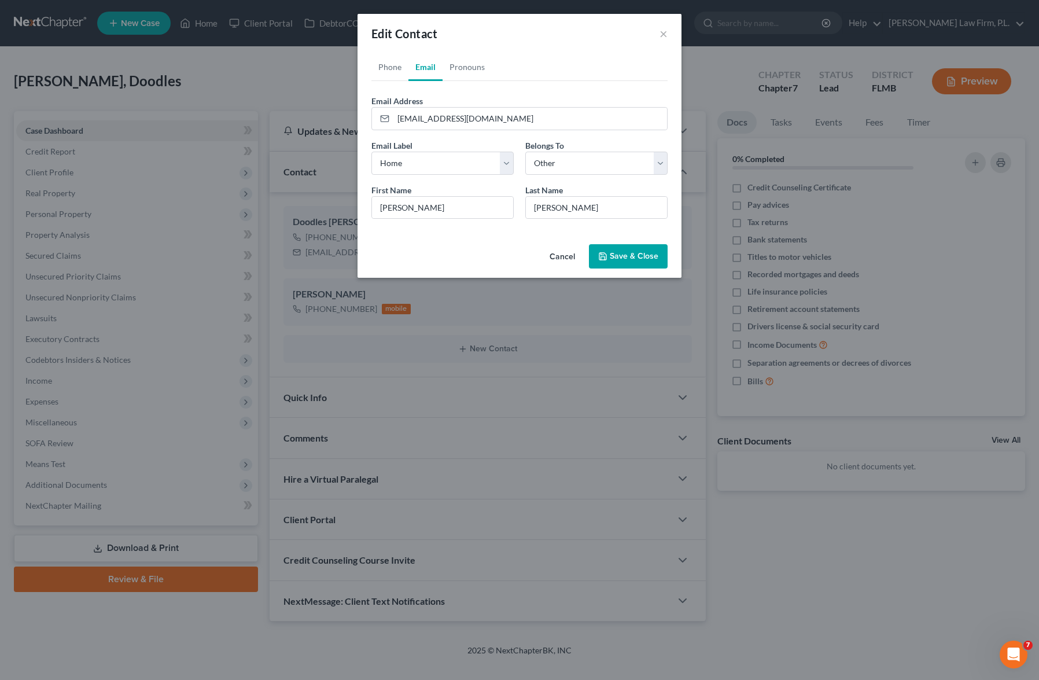
click at [528, 235] on div "Phone Email Pronouns Phone Number * [PHONE_NUMBER] Ext. Phone Label * Select Mo…" at bounding box center [519, 146] width 324 height 186
click at [396, 64] on link "Phone" at bounding box center [389, 67] width 37 height 28
click at [426, 64] on link "Email" at bounding box center [425, 67] width 34 height 28
click at [632, 260] on button "Save & Close" at bounding box center [628, 256] width 79 height 24
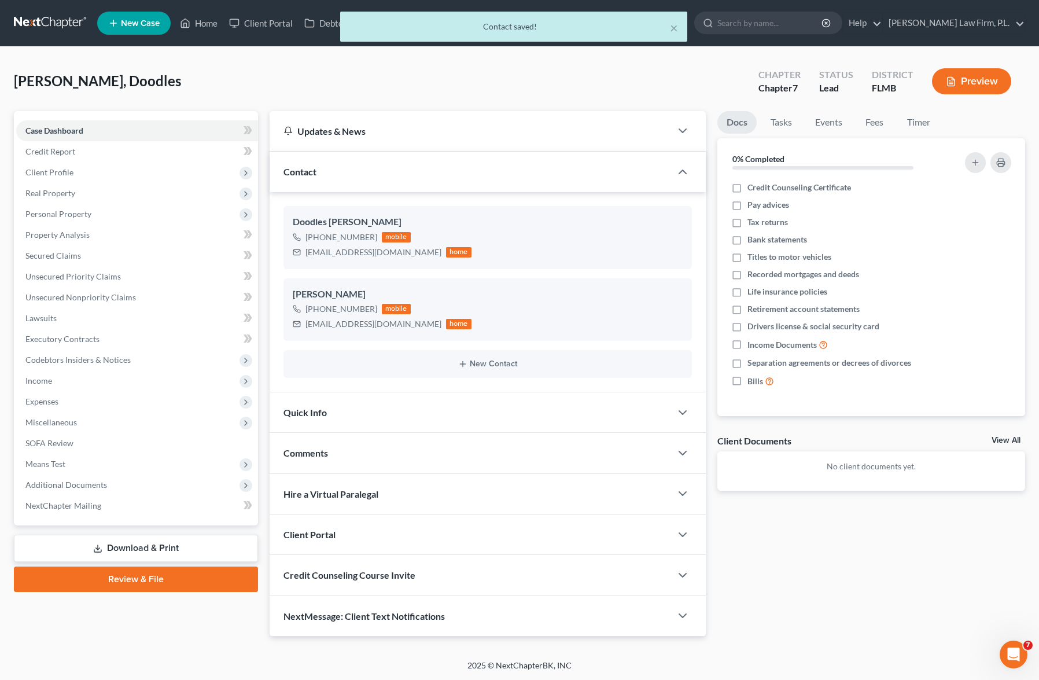
click at [716, 289] on div "Docs Tasks Events Fees Timer 0% Completed Nothing here yet! Credit Counseling C…" at bounding box center [871, 373] width 320 height 525
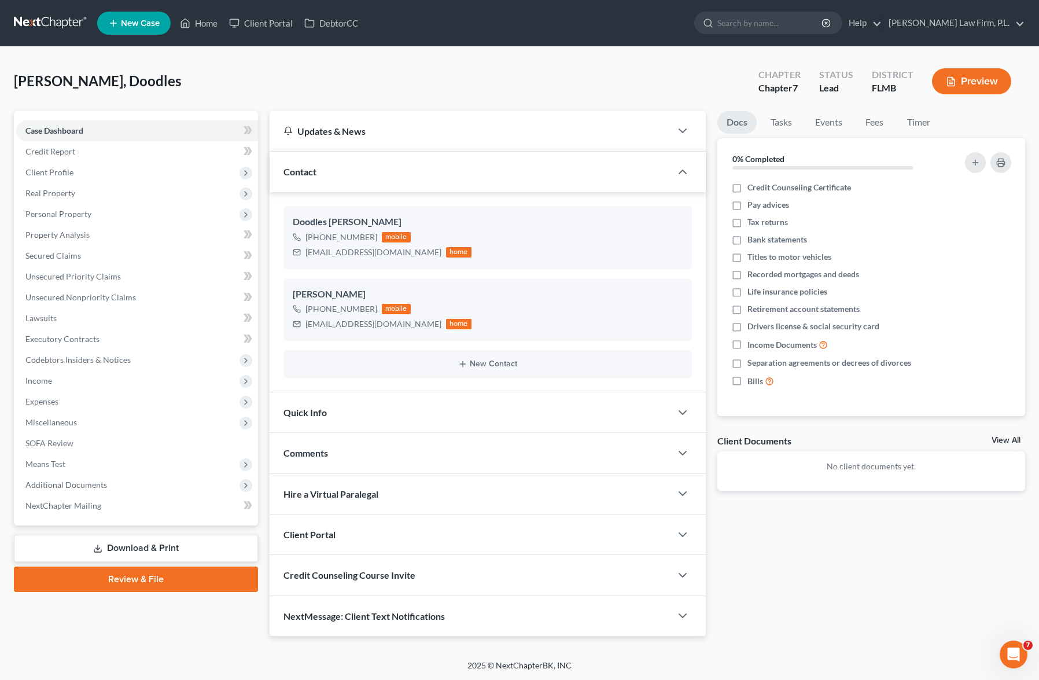
click at [711, 278] on div "Docs Tasks Events Fees Timer 0% Completed Nothing here yet! Credit Counseling C…" at bounding box center [871, 373] width 320 height 525
click at [710, 270] on div "Updates & News × District Notes Take a look at NextChapter's District Notes to …" at bounding box center [488, 372] width 448 height 525
click at [258, 209] on div "Case Dashboard Payments Invoices Payments Payments Credit Report Client Profile" at bounding box center [136, 373] width 256 height 525
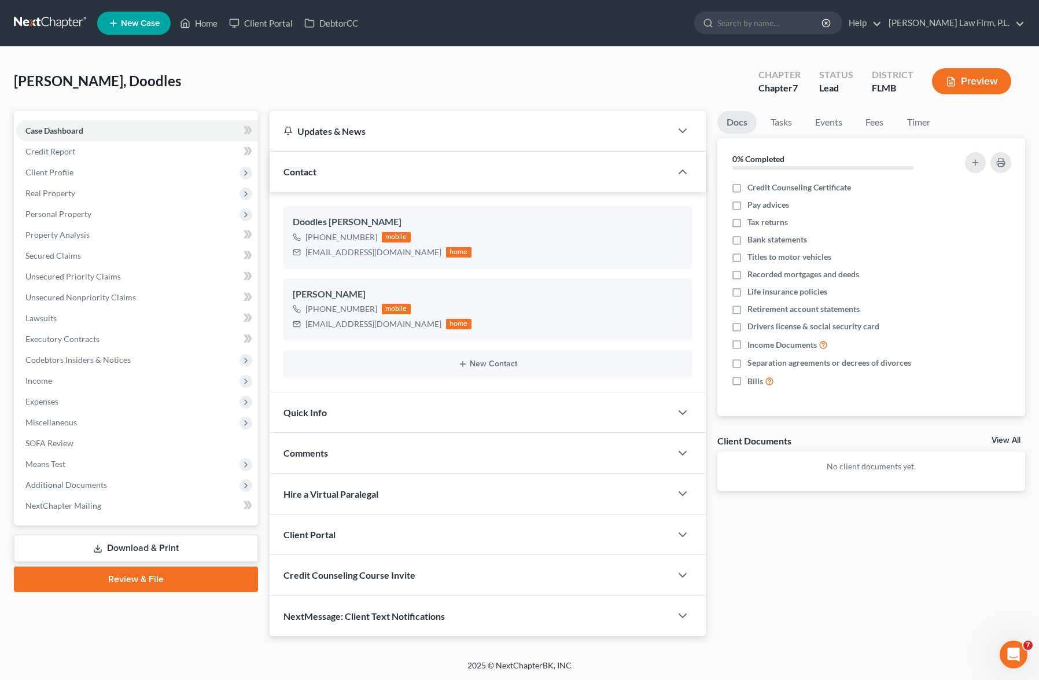
scroll to position [1, 0]
click at [385, 537] on div "Client Portal" at bounding box center [470, 534] width 401 height 40
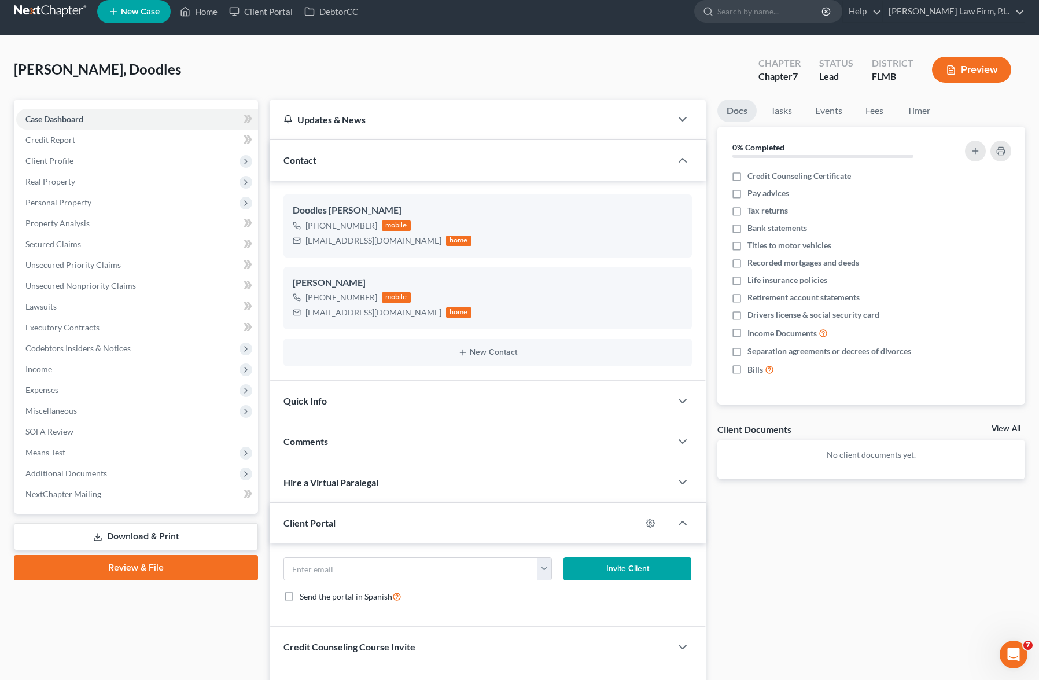
scroll to position [0, 0]
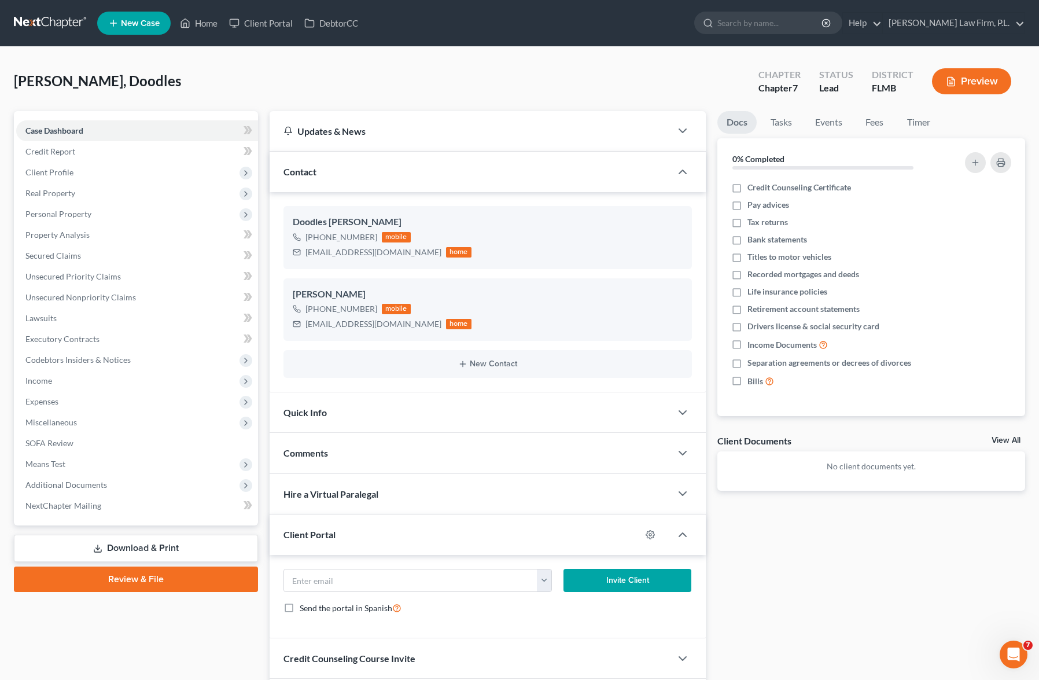
click at [378, 537] on div "Client Portal" at bounding box center [455, 534] width 371 height 40
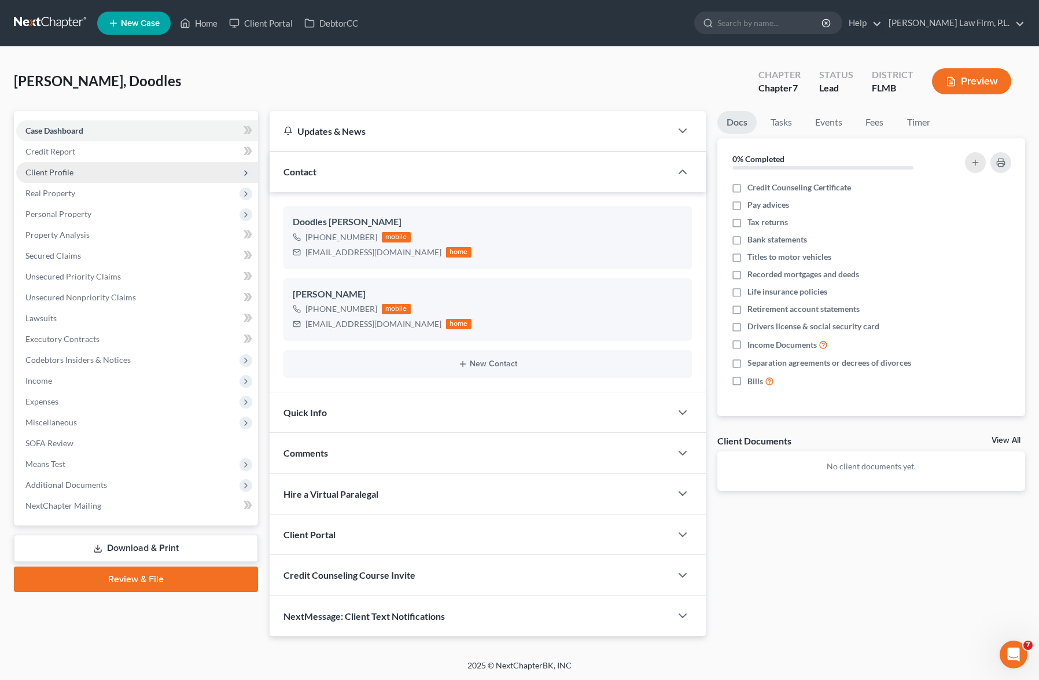
click at [62, 167] on span "Client Profile" at bounding box center [49, 172] width 48 height 10
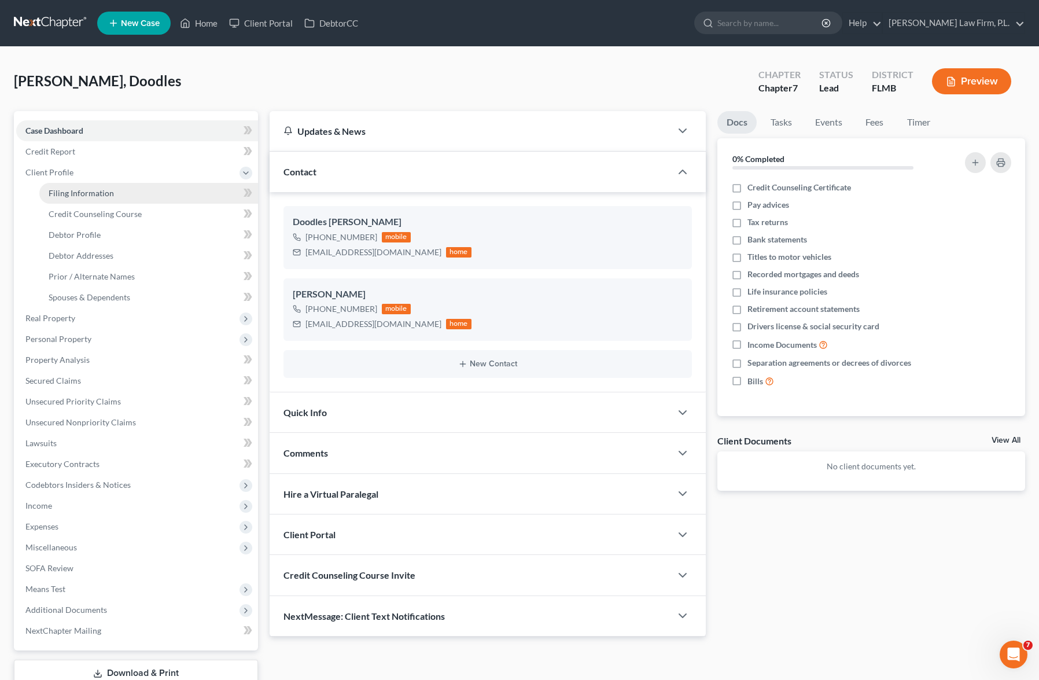
click at [159, 192] on link "Filing Information" at bounding box center [148, 193] width 219 height 21
select select "1"
select select "0"
select select "15"
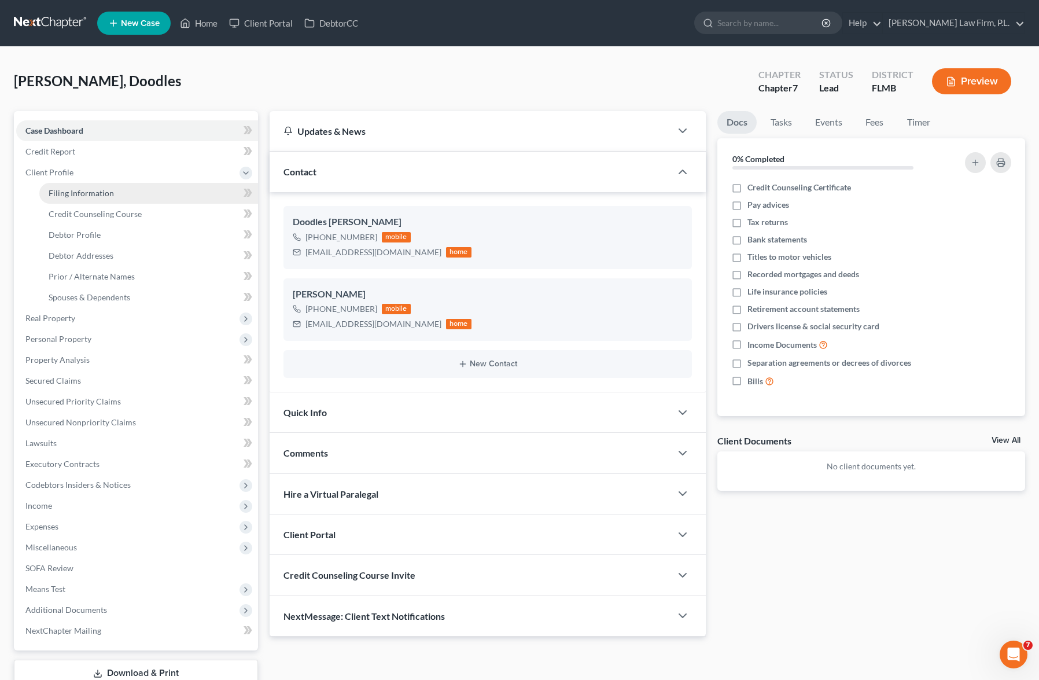
select select "9"
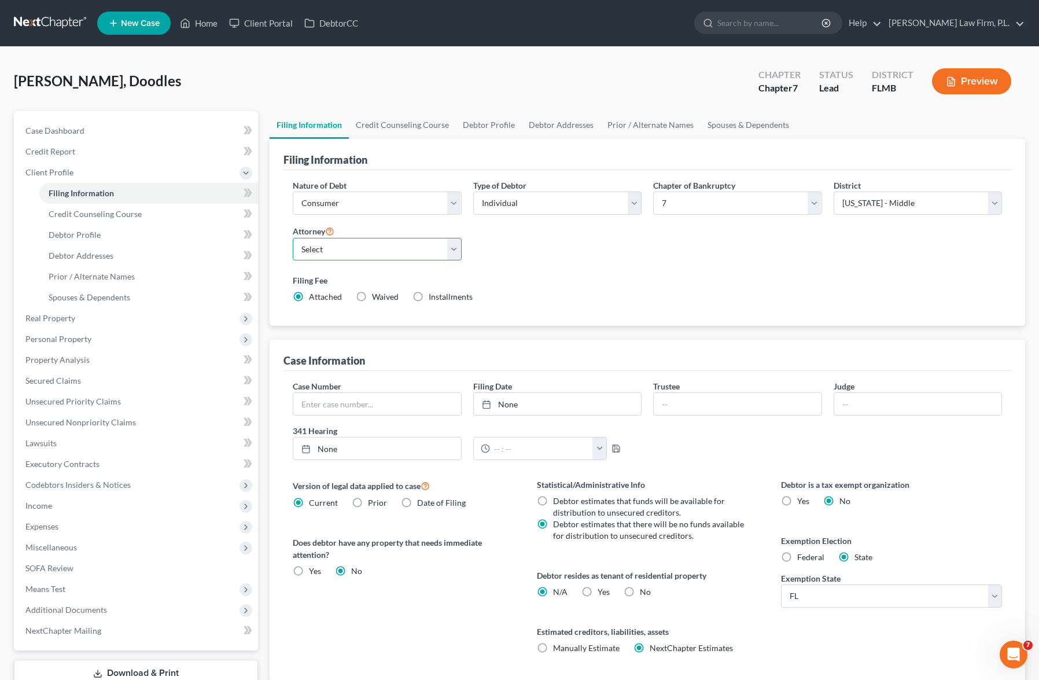
click at [444, 255] on select "Select [PERSON_NAME] - FLMB [PERSON_NAME] - null" at bounding box center [377, 249] width 169 height 23
select select "0"
click at [293, 238] on select "Select [PERSON_NAME] - FLMB [PERSON_NAME] - null" at bounding box center [377, 249] width 169 height 23
click at [536, 266] on div "Nature of Debt Select Business Consumer Other Nature of Business Select Clearin…" at bounding box center [647, 245] width 721 height 133
click at [407, 127] on link "Credit Counseling Course" at bounding box center [402, 125] width 107 height 28
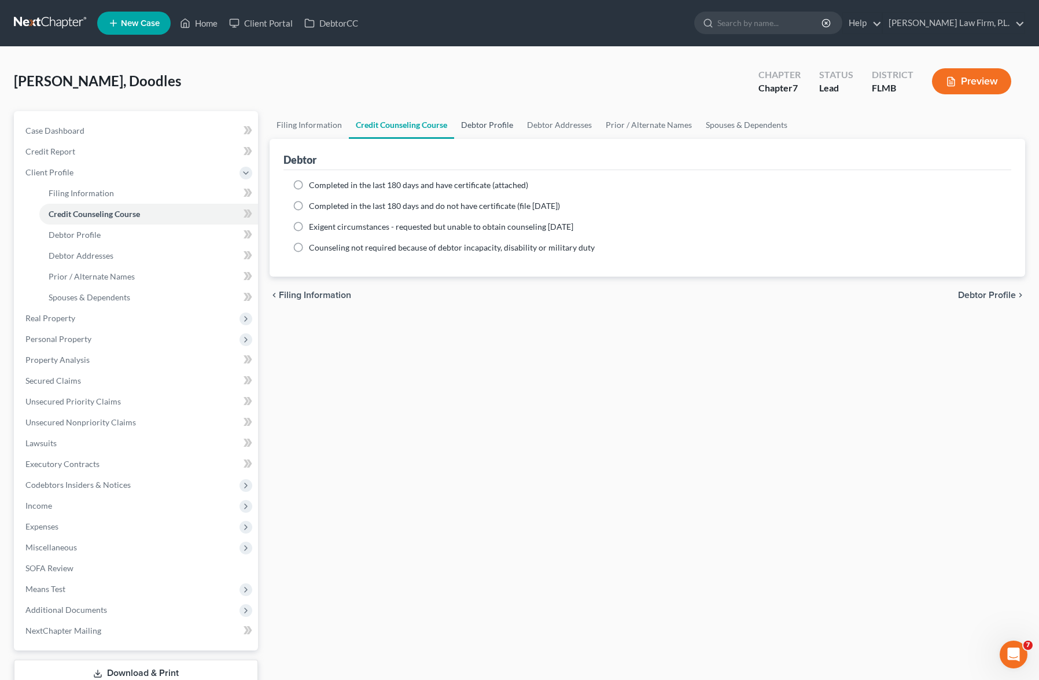
click at [491, 126] on link "Debtor Profile" at bounding box center [487, 125] width 66 height 28
select select "0"
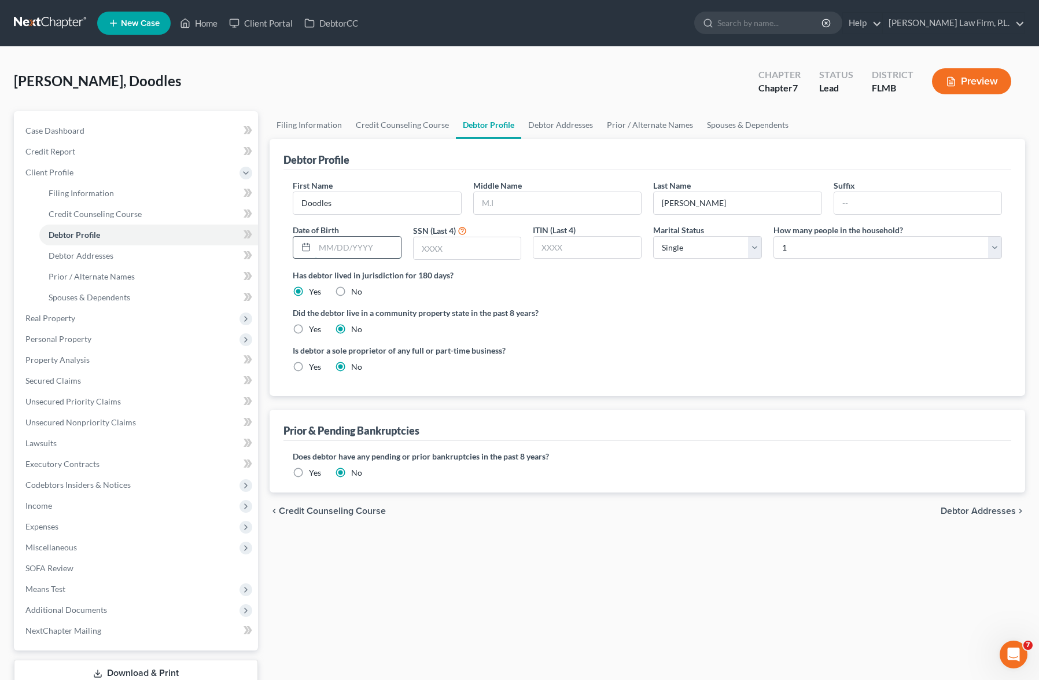
click at [383, 249] on input "text" at bounding box center [358, 248] width 86 height 22
type input "[DATE]"
click at [462, 251] on input "text" at bounding box center [468, 248] width 108 height 22
type input "7277"
click at [580, 258] on div at bounding box center [587, 247] width 109 height 23
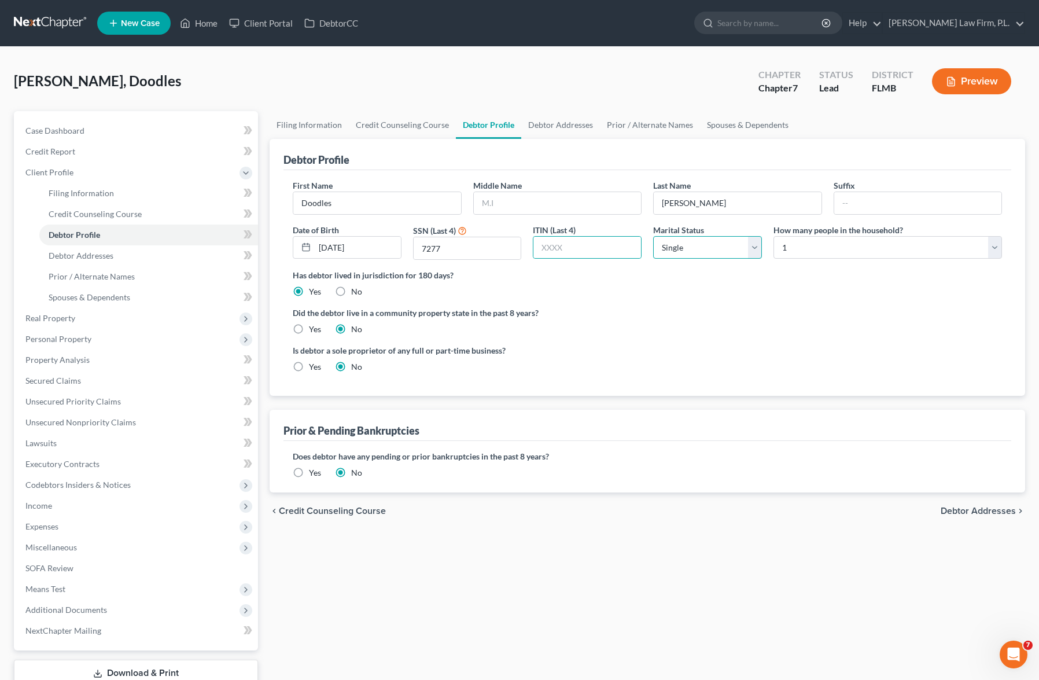
click at [738, 255] on select "Select Single Married Separated Divorced Widowed" at bounding box center [707, 247] width 109 height 23
select select "1"
click at [653, 236] on select "Select Single Married Separated Divorced Widowed" at bounding box center [707, 247] width 109 height 23
click at [363, 550] on div "Filing Information Credit Counseling Course Debtor Profile Debtor Addresses Pri…" at bounding box center [647, 414] width 767 height 606
click at [831, 254] on select "Select 1 2 3 4 5 6 7 8 9 10 11 12 13 14 15 16 17 18 19 20" at bounding box center [887, 247] width 228 height 23
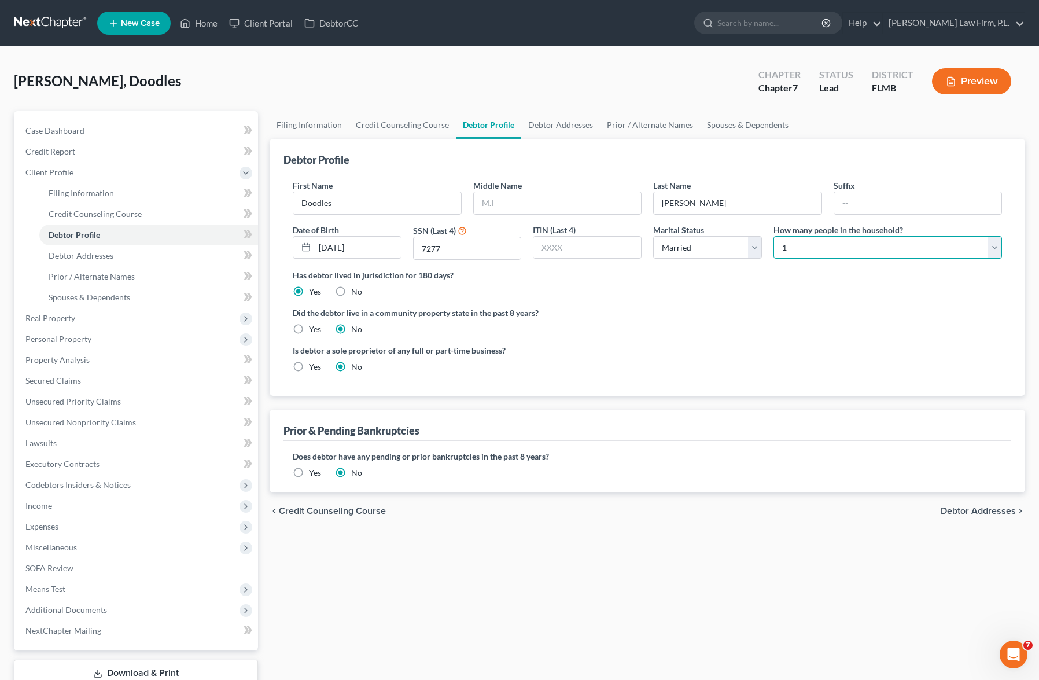
select select "2"
click at [773, 236] on select "Select 1 2 3 4 5 6 7 8 9 10 11 12 13 14 15 16 17 18 19 20" at bounding box center [887, 247] width 228 height 23
click at [550, 126] on link "Debtor Addresses" at bounding box center [560, 125] width 79 height 28
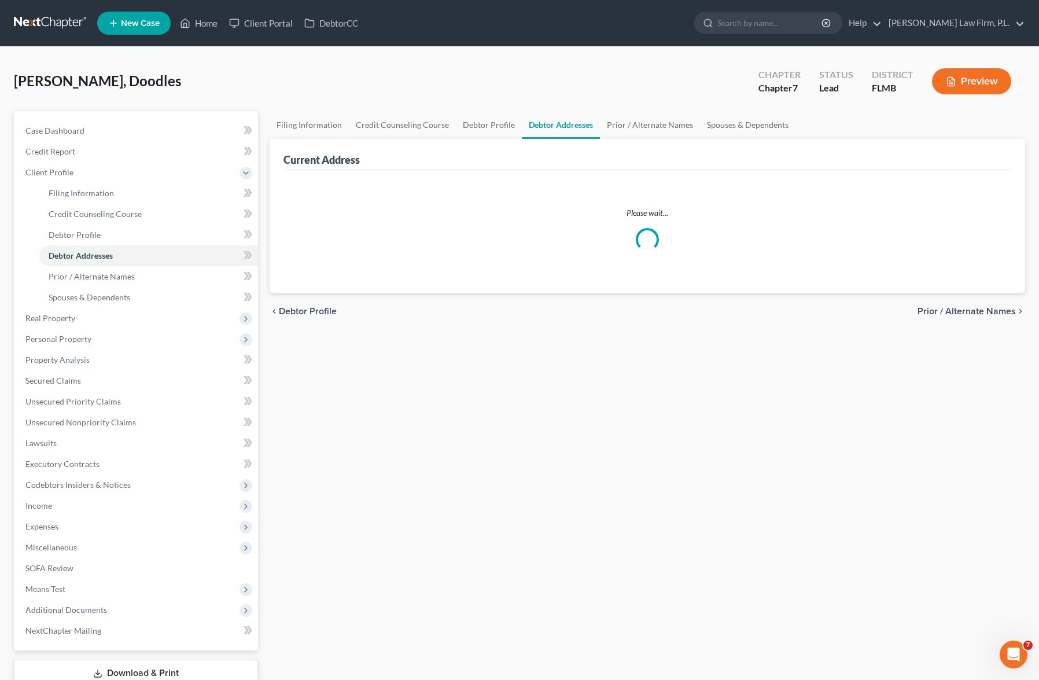
select select "0"
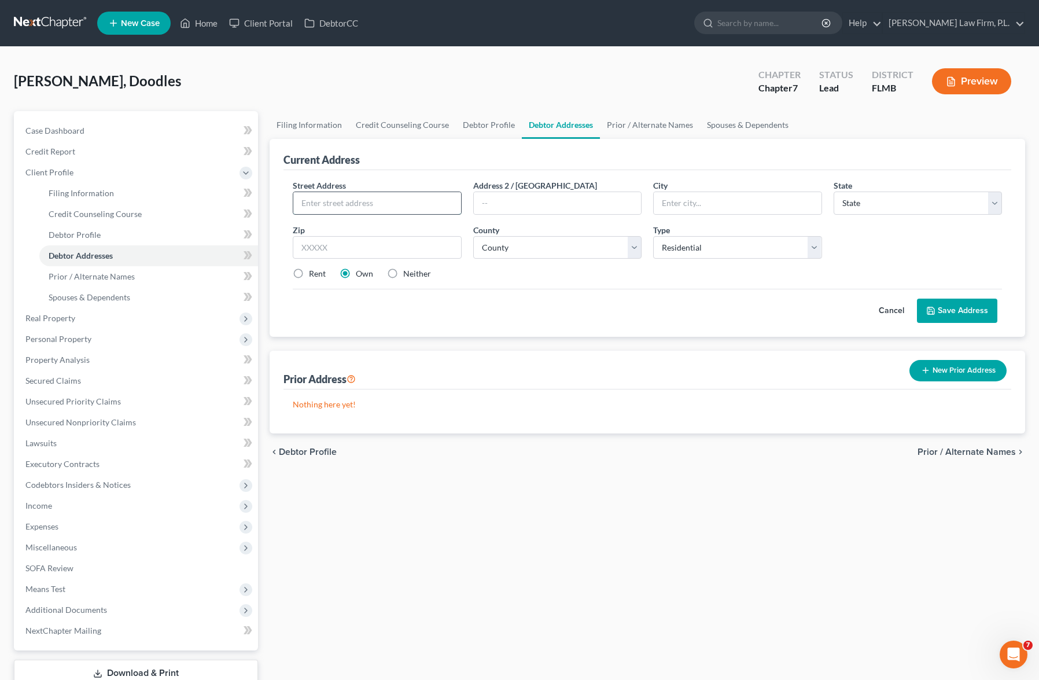
click at [385, 204] on input "text" at bounding box center [377, 203] width 168 height 22
type input "[STREET_ADDRESS]"
type input "[GEOGRAPHIC_DATA]"
select select "9"
type input "33991"
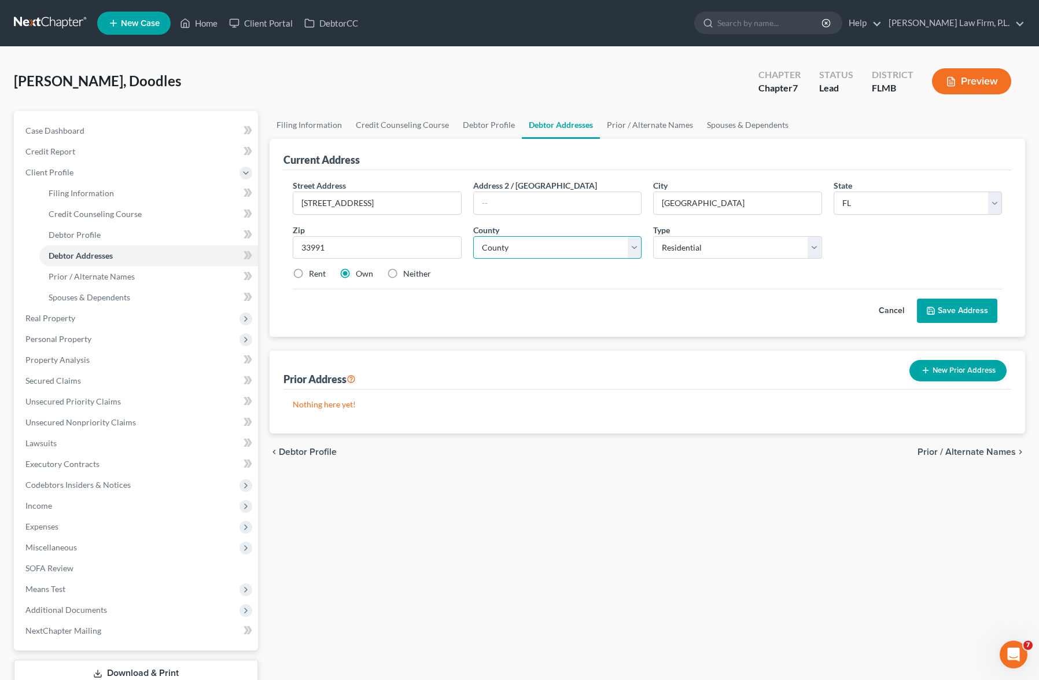
click at [564, 245] on select "County [GEOGRAPHIC_DATA] [GEOGRAPHIC_DATA] [GEOGRAPHIC_DATA] [GEOGRAPHIC_DATA] …" at bounding box center [557, 247] width 169 height 23
select select "34"
click at [473, 236] on select "County [GEOGRAPHIC_DATA] [GEOGRAPHIC_DATA] [GEOGRAPHIC_DATA] [GEOGRAPHIC_DATA] …" at bounding box center [557, 247] width 169 height 23
click at [309, 274] on label "Rent" at bounding box center [317, 274] width 17 height 12
click at [314, 274] on input "Rent" at bounding box center [318, 272] width 8 height 8
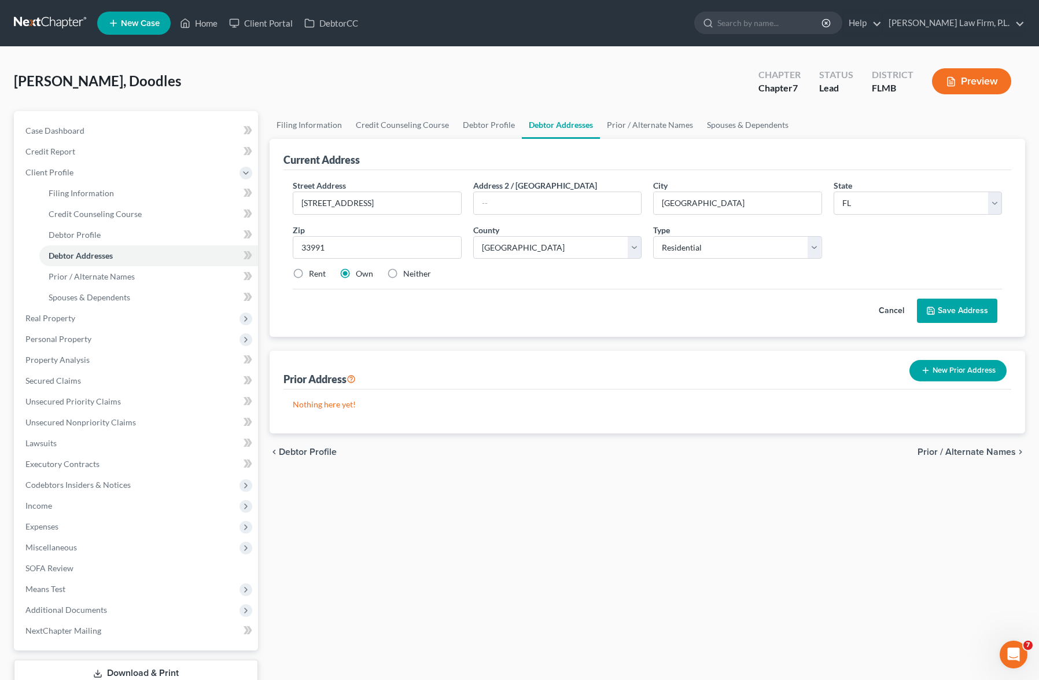
radio input "true"
click at [459, 339] on div "Current Address Street Address * [STREET_ADDRESS] * [GEOGRAPHIC_DATA] * State […" at bounding box center [647, 286] width 755 height 294
click at [927, 318] on button "Save Address" at bounding box center [957, 310] width 80 height 24
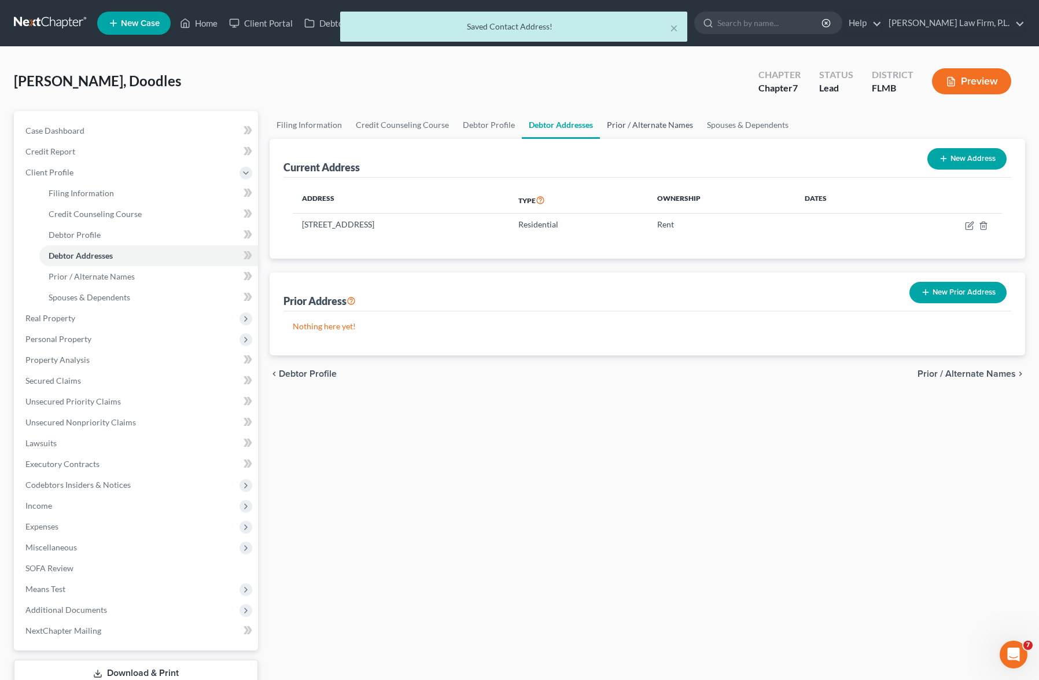
click at [636, 126] on link "Prior / Alternate Names" at bounding box center [650, 125] width 100 height 28
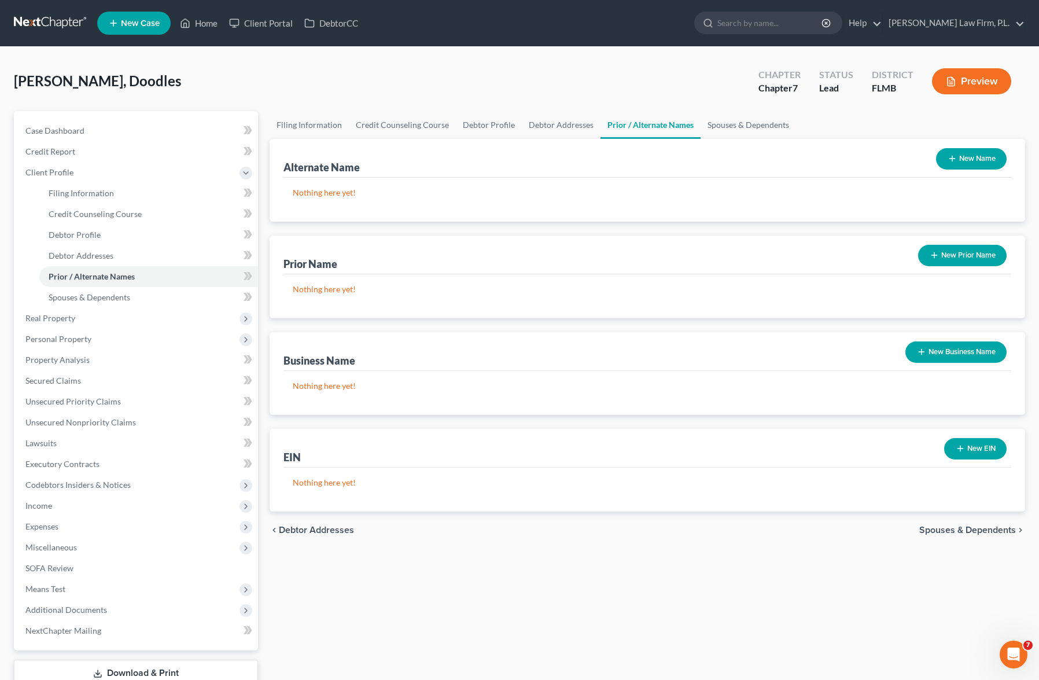
click at [265, 270] on div "Filing Information Credit Counseling Course Debtor Profile Debtor Addresses Pri…" at bounding box center [647, 414] width 767 height 606
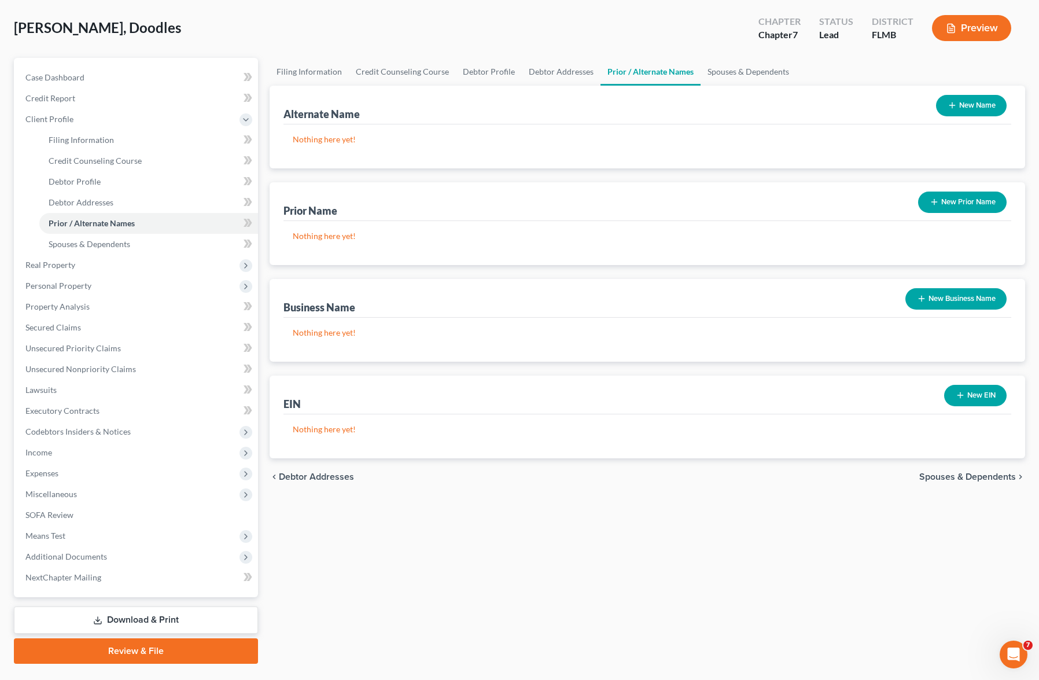
scroll to position [81, 0]
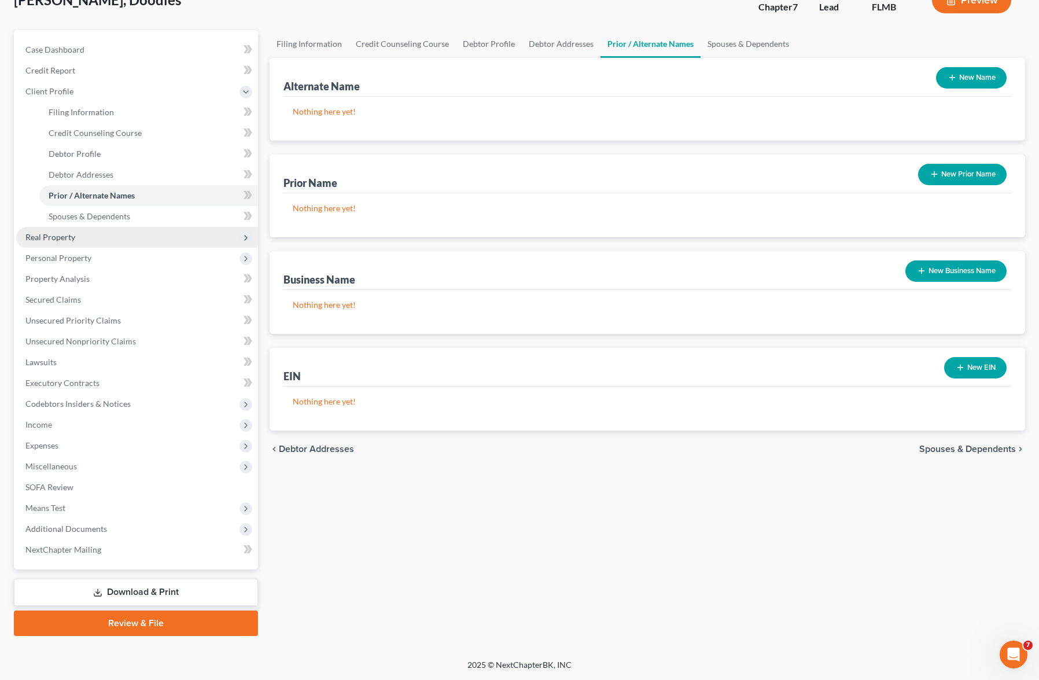
click at [94, 238] on span "Real Property" at bounding box center [137, 237] width 242 height 21
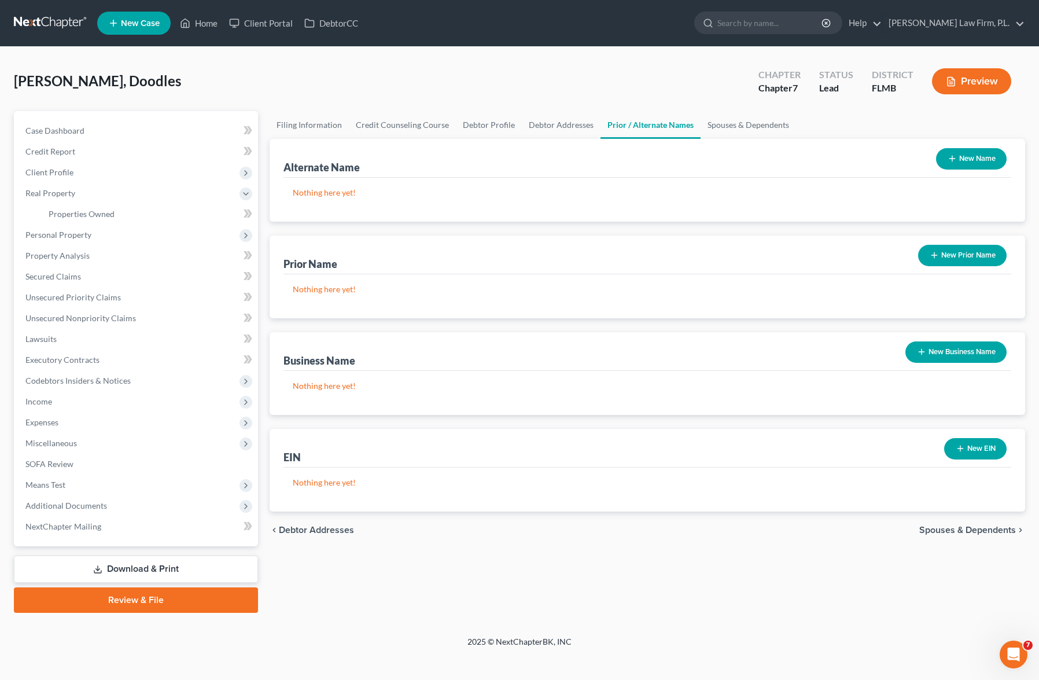
scroll to position [0, 0]
click at [107, 215] on span "Properties Owned" at bounding box center [82, 214] width 66 height 10
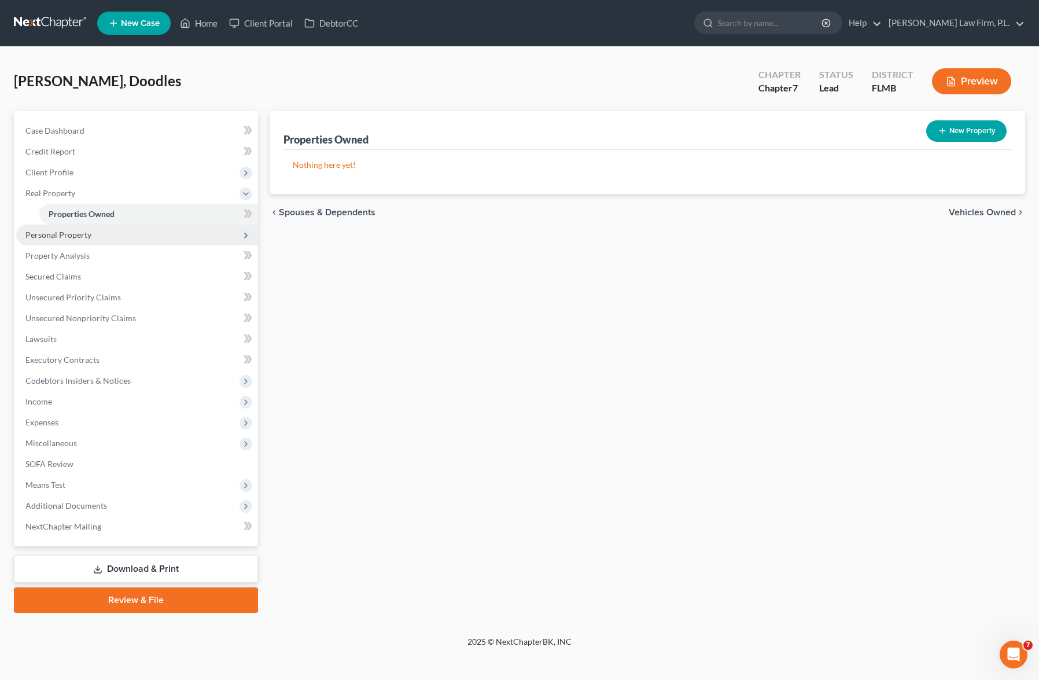
click at [102, 234] on span "Personal Property" at bounding box center [137, 234] width 242 height 21
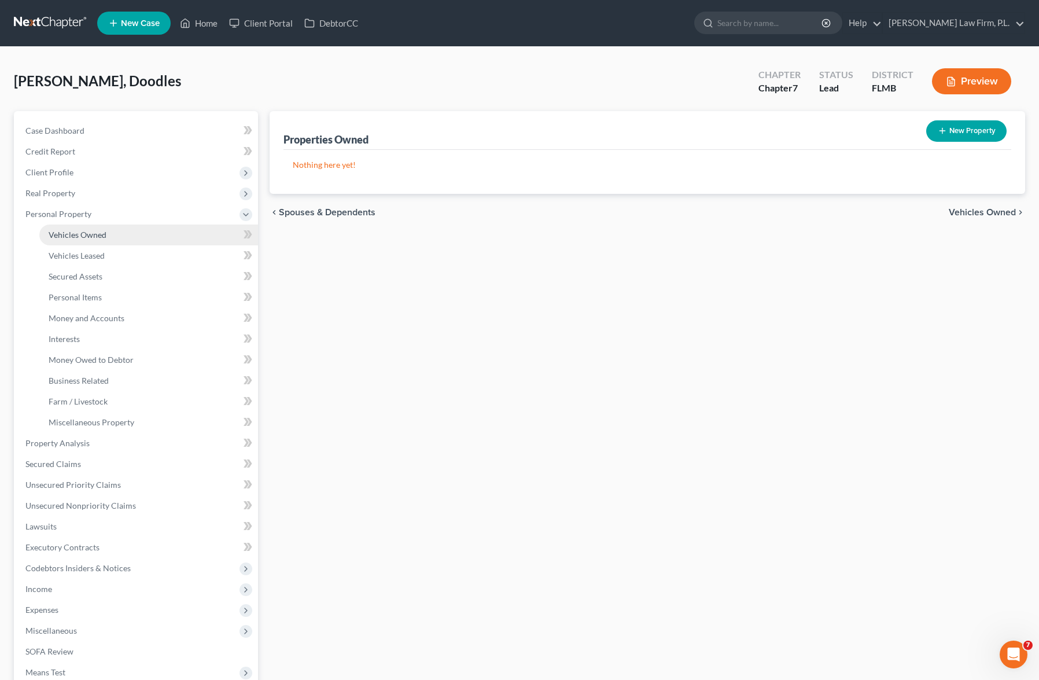
click at [105, 237] on span "Vehicles Owned" at bounding box center [78, 235] width 58 height 10
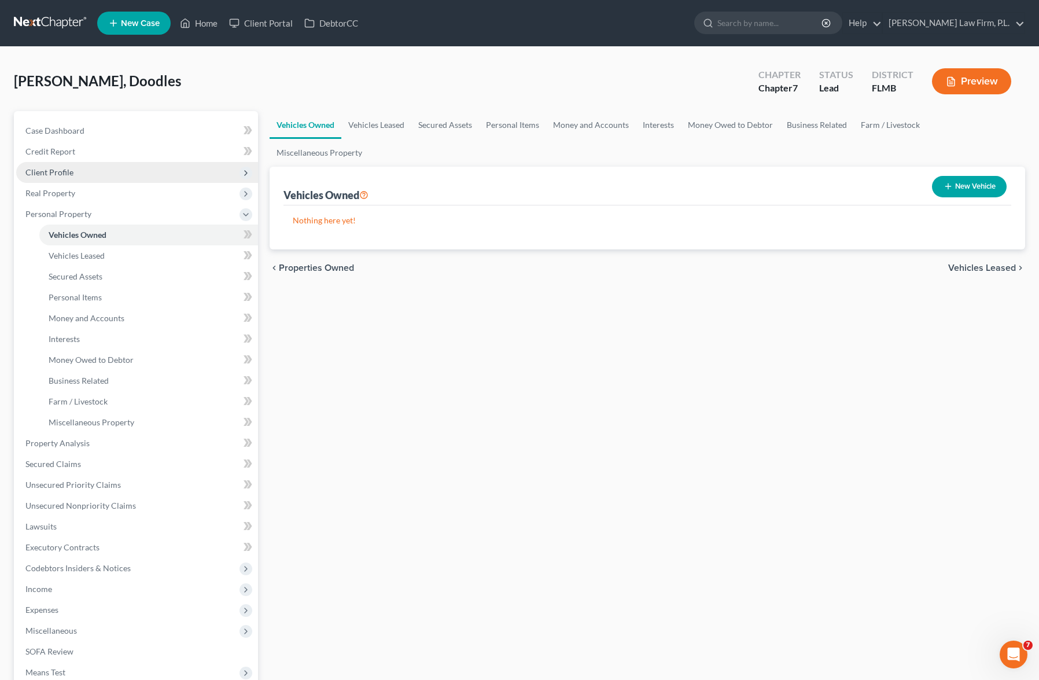
click at [73, 176] on span "Client Profile" at bounding box center [137, 172] width 242 height 21
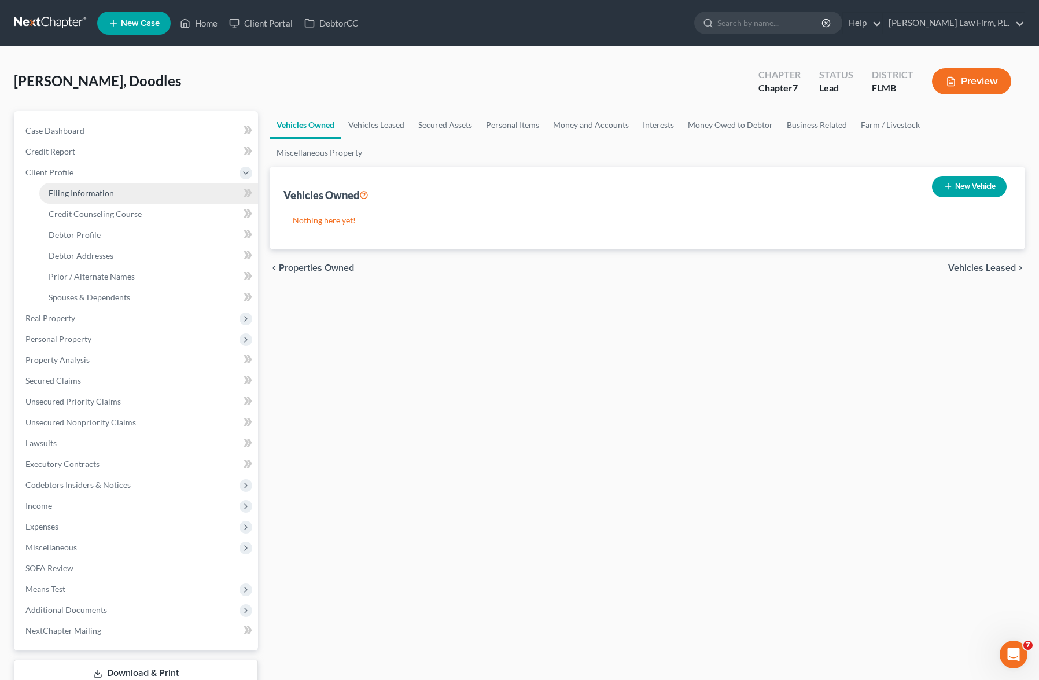
click at [77, 193] on span "Filing Information" at bounding box center [81, 193] width 65 height 10
select select "1"
select select "0"
select select "15"
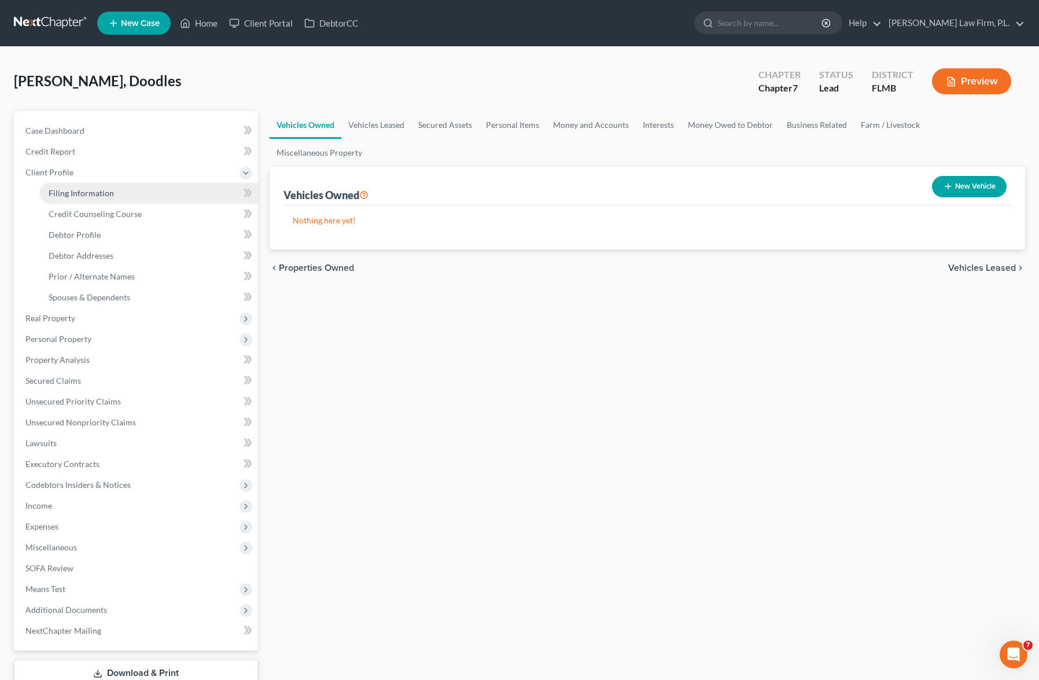
select select "0"
select select "9"
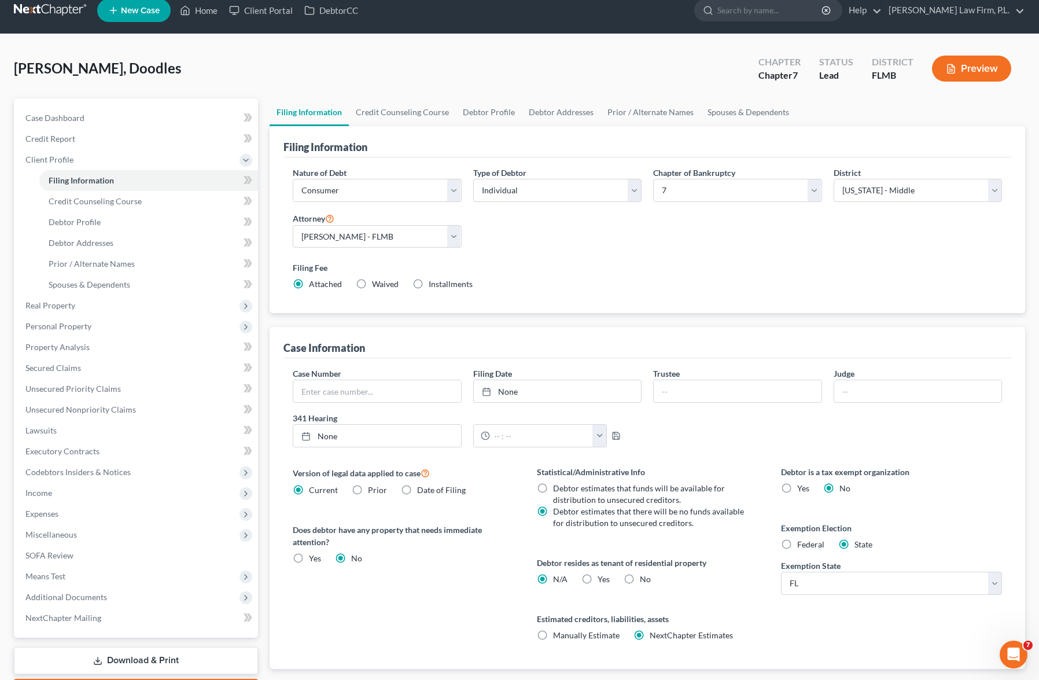
scroll to position [17, 0]
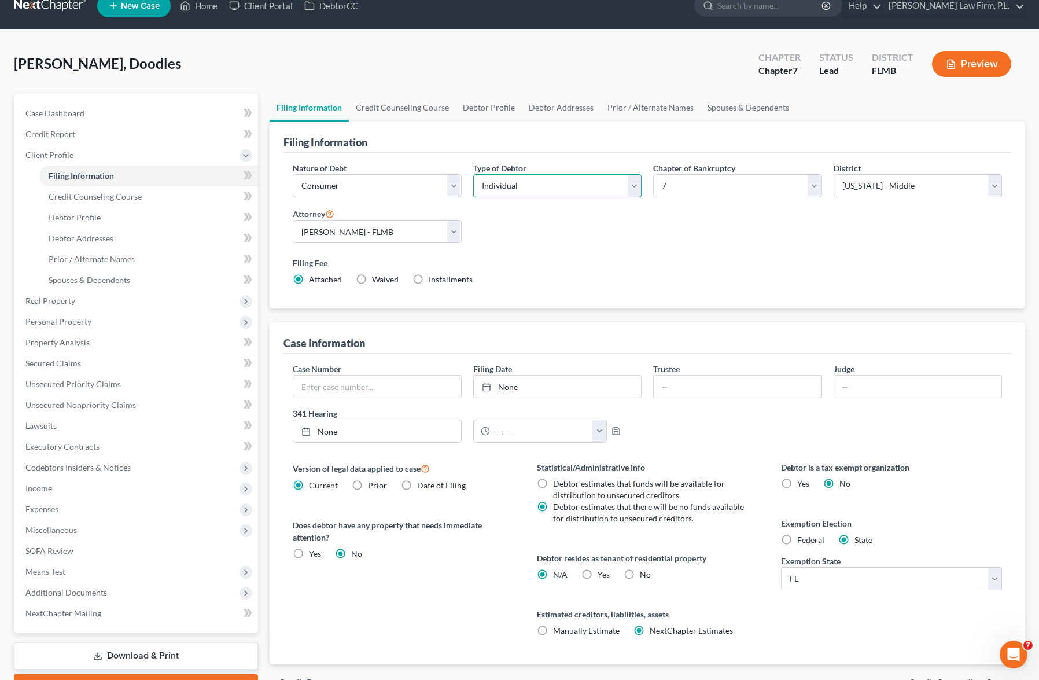
click at [584, 188] on select "Select Individual Joint" at bounding box center [557, 185] width 169 height 23
select select "1"
click at [473, 174] on select "Select Individual Joint" at bounding box center [557, 185] width 169 height 23
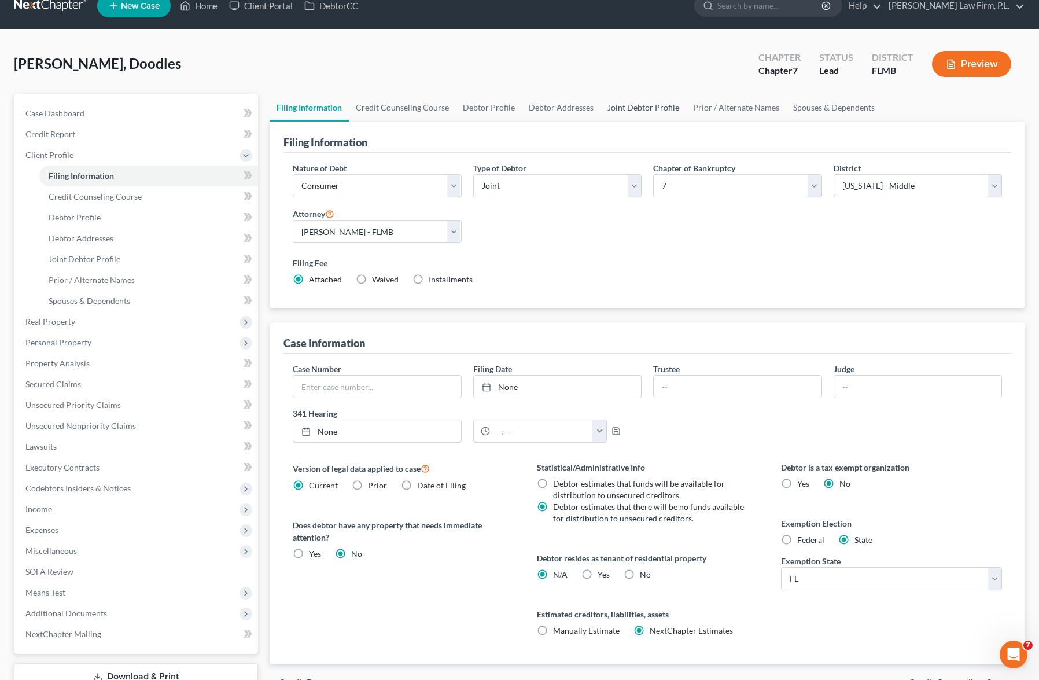
click at [663, 110] on link "Joint Debtor Profile" at bounding box center [643, 108] width 86 height 28
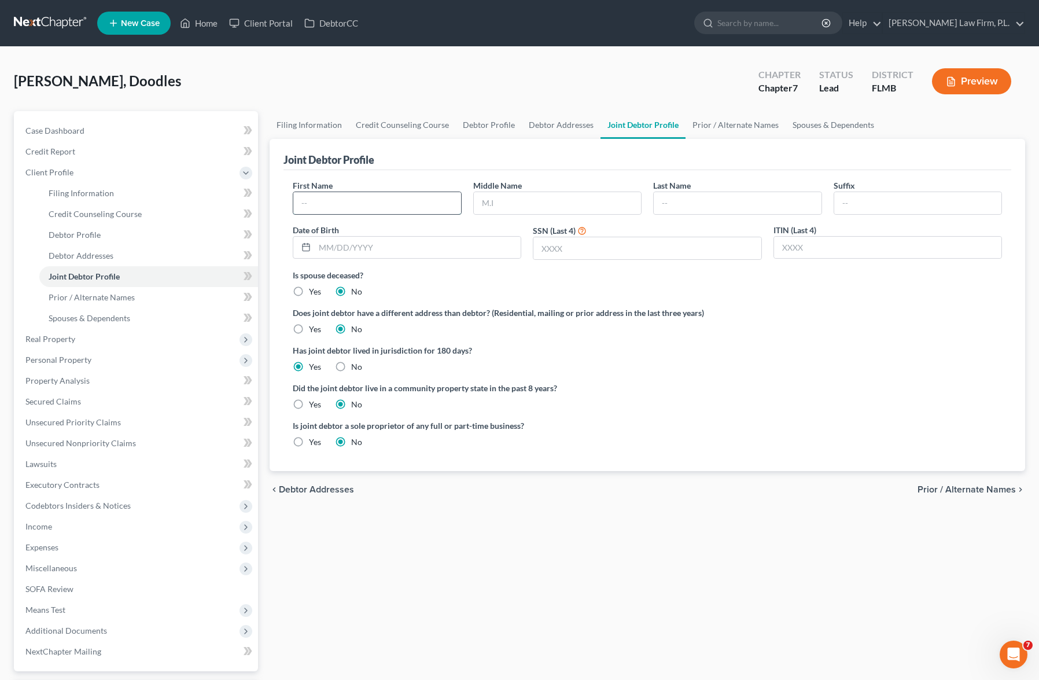
click at [342, 206] on input "text" at bounding box center [377, 203] width 168 height 22
click at [344, 204] on input "text" at bounding box center [377, 203] width 168 height 22
type input "[PERSON_NAME]"
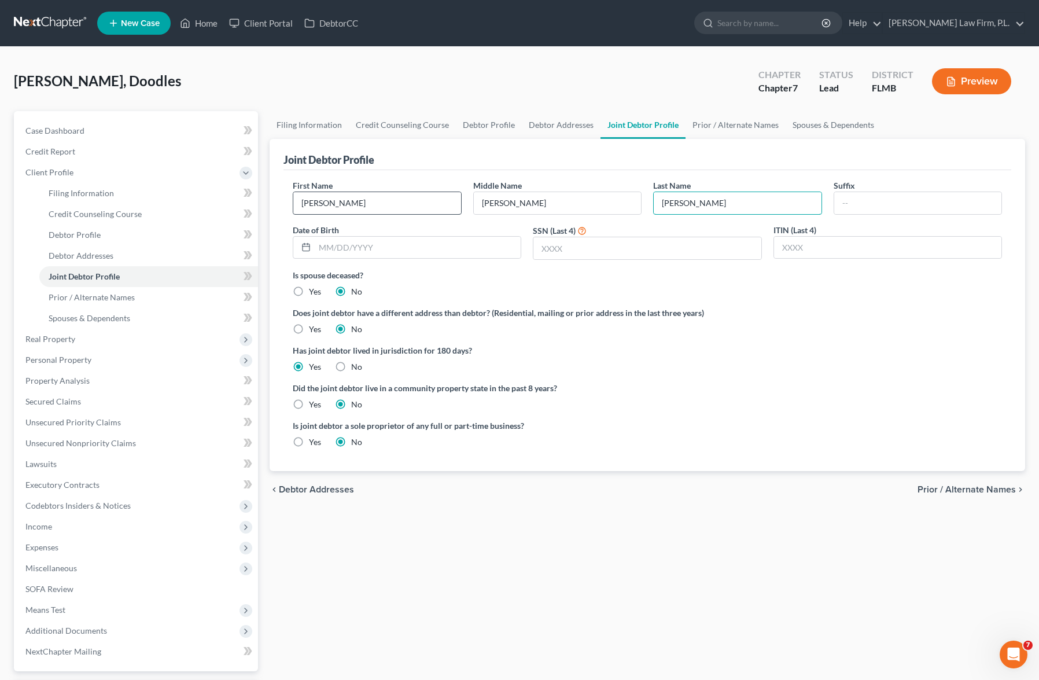
type input "[PERSON_NAME]"
type input "[DATE]"
type input "0305"
click at [349, 578] on div "Filing Information Credit Counseling Course Debtor Profile Debtor Addresses Joi…" at bounding box center [647, 424] width 767 height 626
click at [360, 577] on div "Filing Information Credit Counseling Course Debtor Profile Debtor Addresses Joi…" at bounding box center [647, 424] width 767 height 626
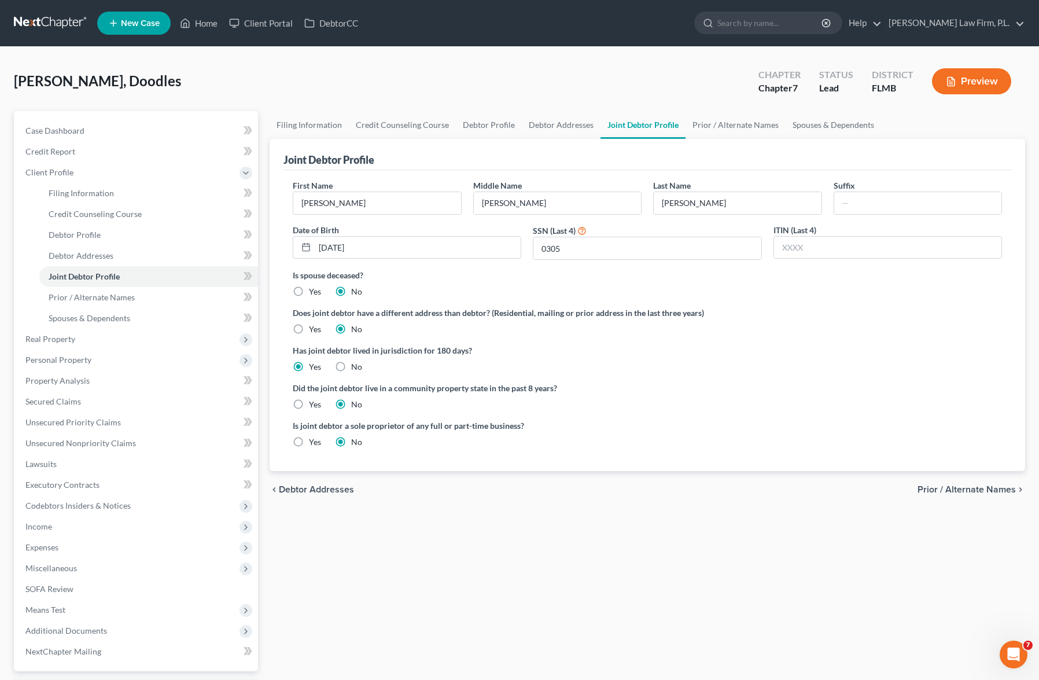
click at [365, 551] on div "Filing Information Credit Counseling Course Debtor Profile Debtor Addresses Joi…" at bounding box center [647, 424] width 767 height 626
click at [555, 127] on link "Debtor Addresses" at bounding box center [561, 125] width 79 height 28
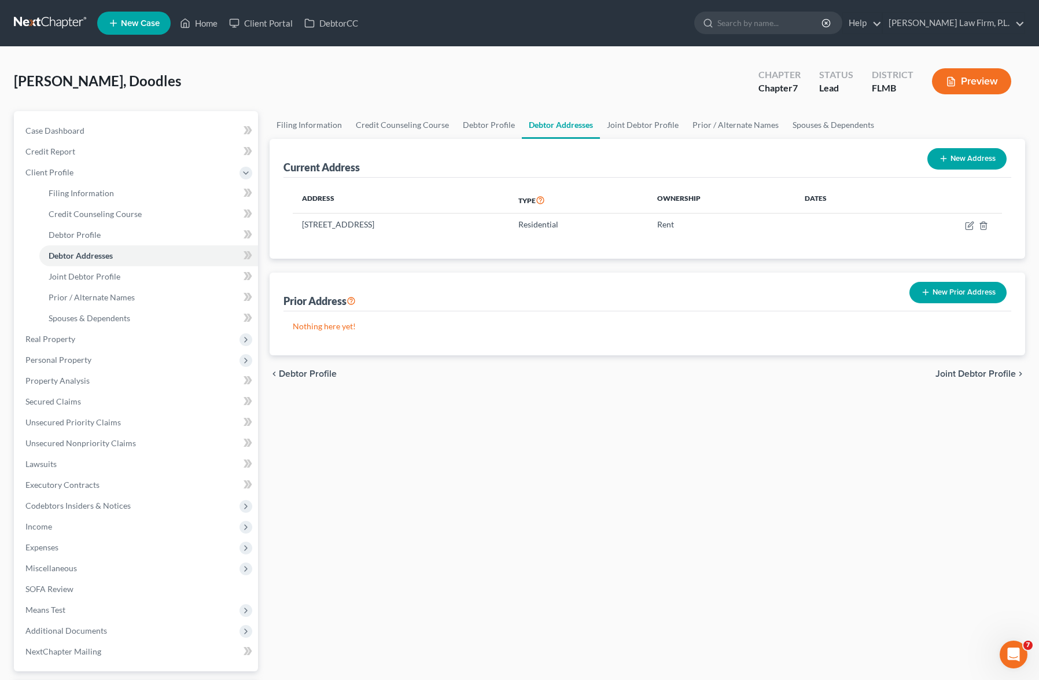
click at [457, 434] on div "Filing Information Credit Counseling Course Debtor Profile Debtor Addresses Joi…" at bounding box center [647, 424] width 767 height 626
click at [498, 425] on div "Filing Information Credit Counseling Course Debtor Profile Debtor Addresses Joi…" at bounding box center [647, 424] width 767 height 626
click at [497, 536] on div "Filing Information Credit Counseling Course Debtor Profile Debtor Addresses Joi…" at bounding box center [647, 424] width 767 height 626
click at [150, 277] on link "Joint Debtor Profile" at bounding box center [148, 276] width 219 height 21
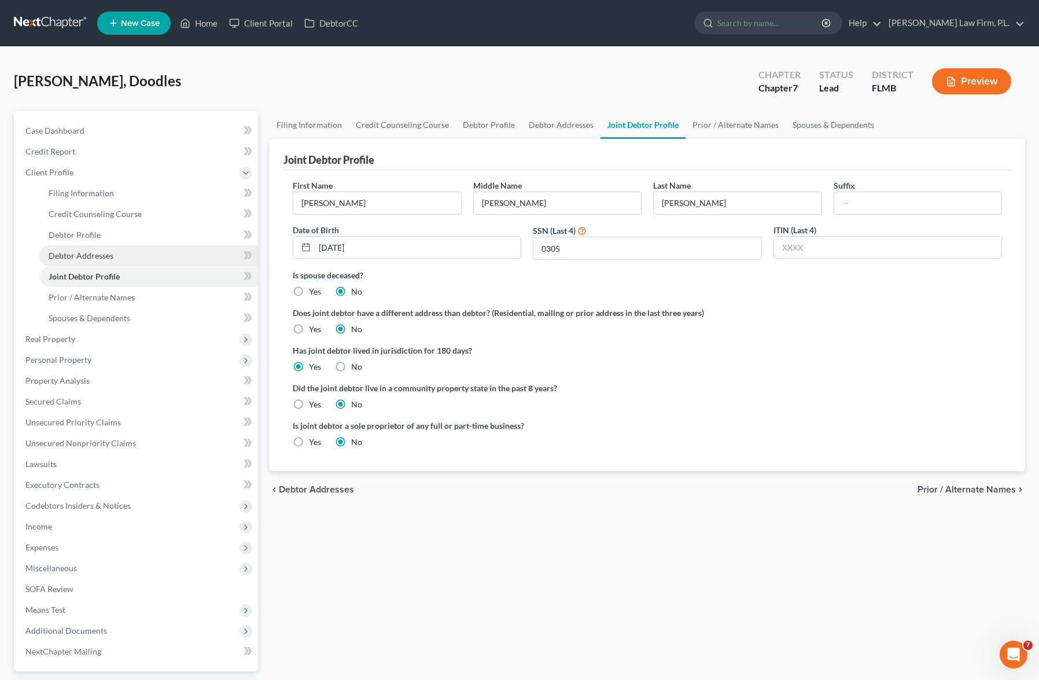
click at [153, 245] on link "Debtor Addresses" at bounding box center [148, 255] width 219 height 21
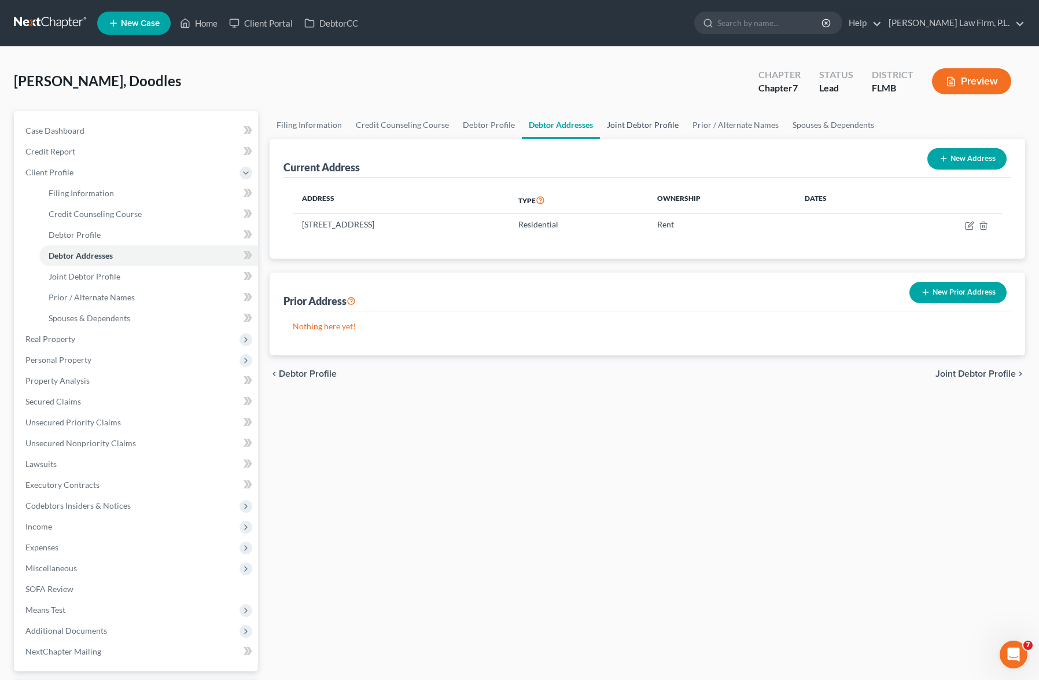
click at [626, 127] on link "Joint Debtor Profile" at bounding box center [643, 125] width 86 height 28
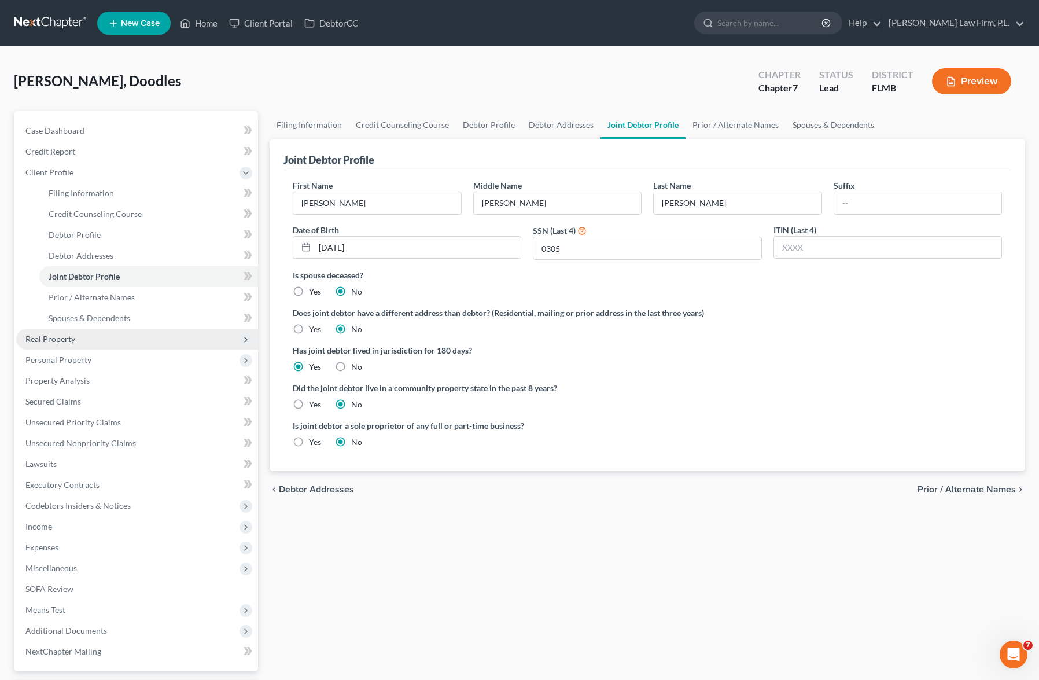
click at [126, 341] on span "Real Property" at bounding box center [137, 339] width 242 height 21
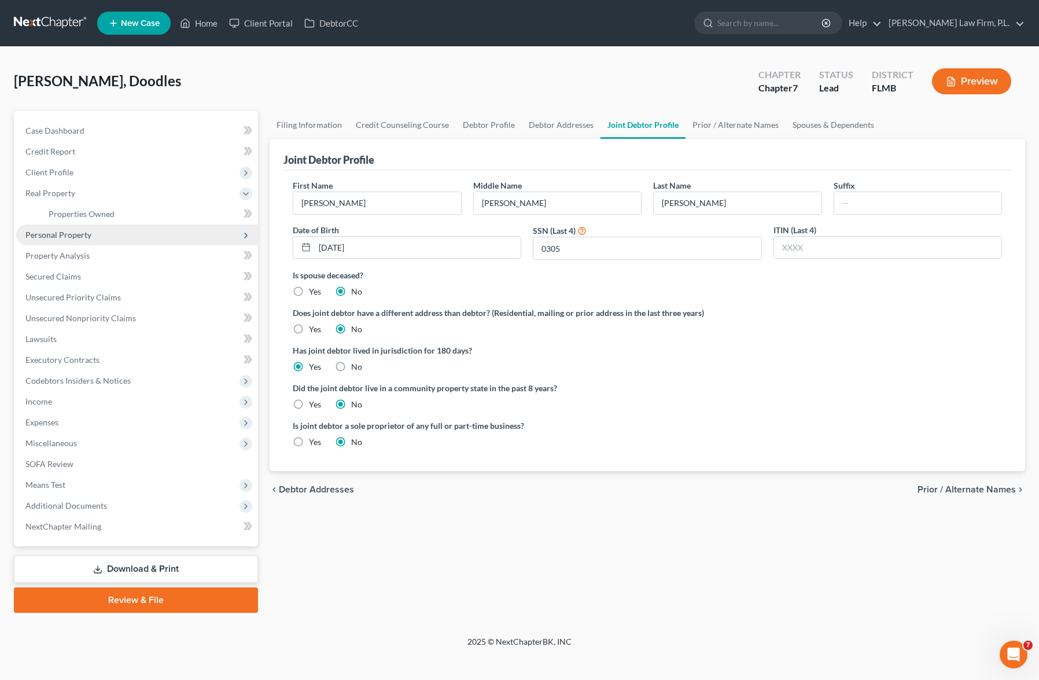
click at [160, 235] on span "Personal Property" at bounding box center [137, 234] width 242 height 21
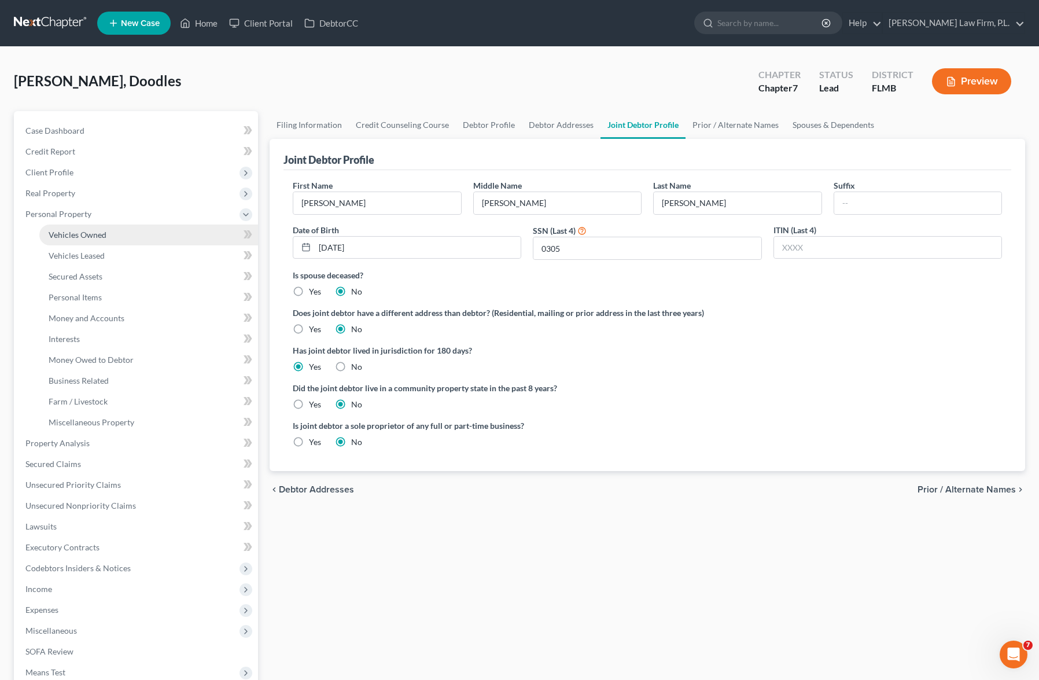
click at [181, 231] on link "Vehicles Owned" at bounding box center [148, 234] width 219 height 21
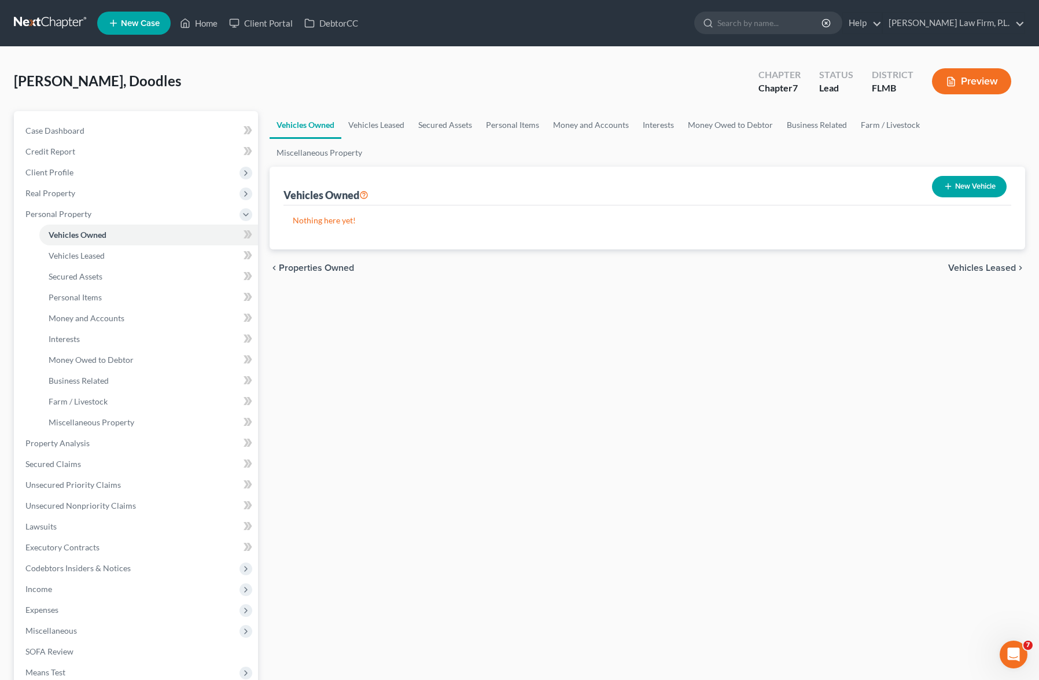
click at [963, 176] on button "New Vehicle" at bounding box center [969, 186] width 75 height 21
select select "0"
select select "2"
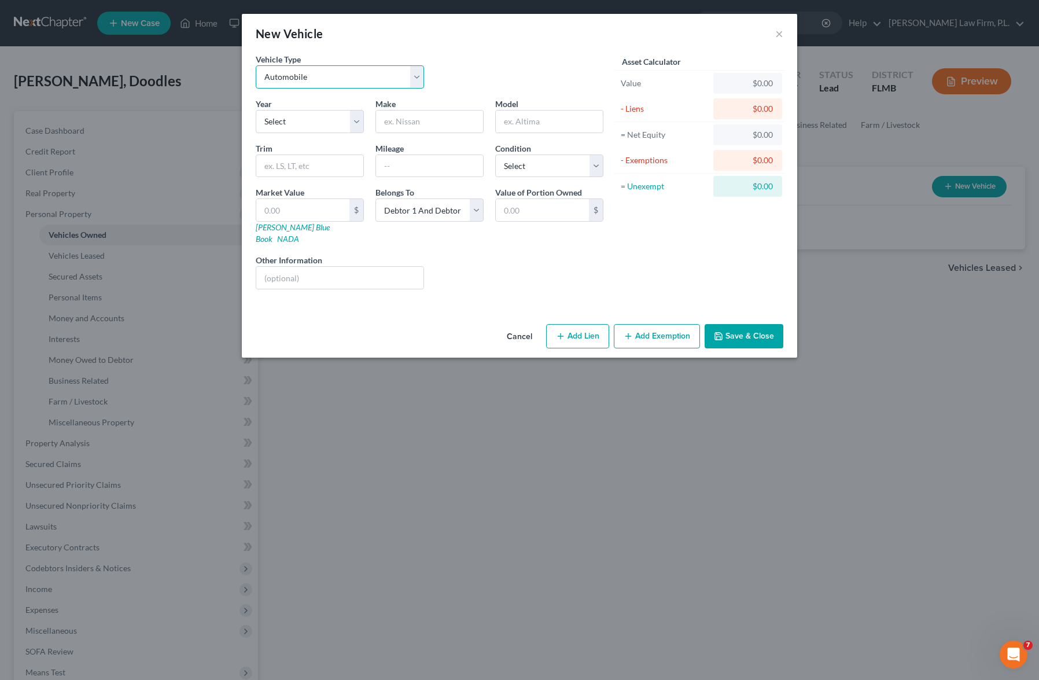
click at [345, 82] on select "Select Automobile Truck Trailer Watercraft Aircraft Motor Home Atv Other Vehicle" at bounding box center [340, 76] width 168 height 23
click at [318, 127] on select "Select 2026 2025 2024 2023 2022 2021 2020 2019 2018 2017 2016 2015 2014 2013 20…" at bounding box center [310, 121] width 108 height 23
click at [256, 110] on select "Select 2026 2025 2024 2023 2022 2021 2020 2019 2018 2017 2016 2015 2014 2013 20…" at bounding box center [310, 121] width 108 height 23
click at [348, 127] on select "Select 2026 2025 2024 2023 2022 2021 2020 2019 2018 2017 2016 2015 2014 2013 20…" at bounding box center [310, 121] width 108 height 23
select select "6"
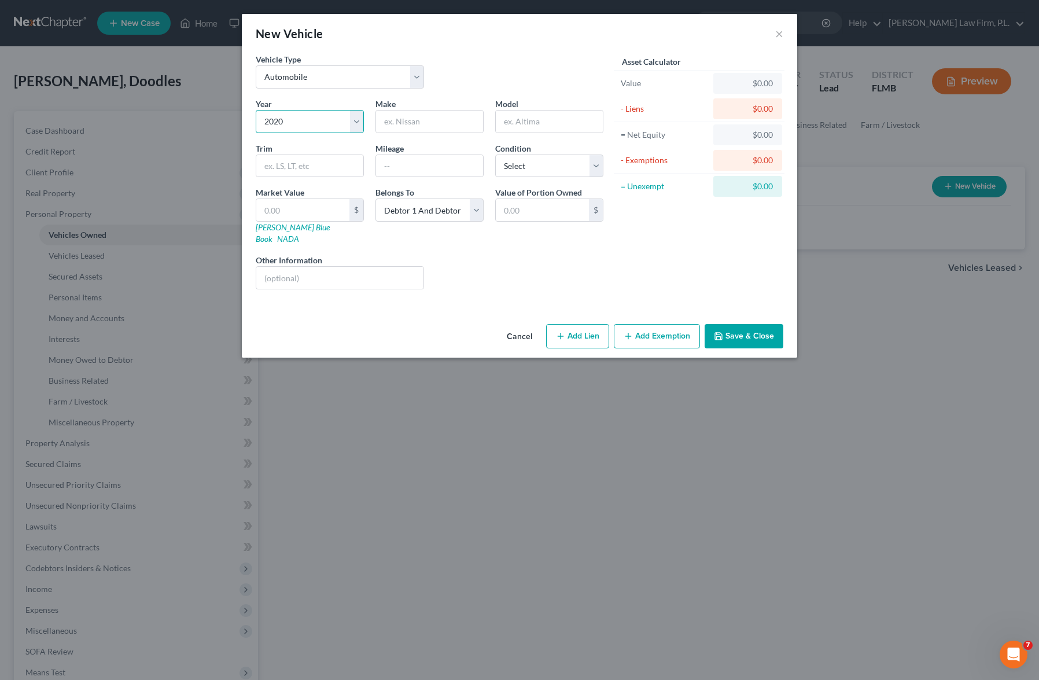
click at [256, 110] on select "Select 2026 2025 2024 2023 2022 2021 2020 2019 2018 2017 2016 2015 2014 2013 20…" at bounding box center [310, 121] width 108 height 23
click at [400, 120] on input "text" at bounding box center [429, 121] width 107 height 22
type input "Dodge"
type input "Charger"
type input "72,000"
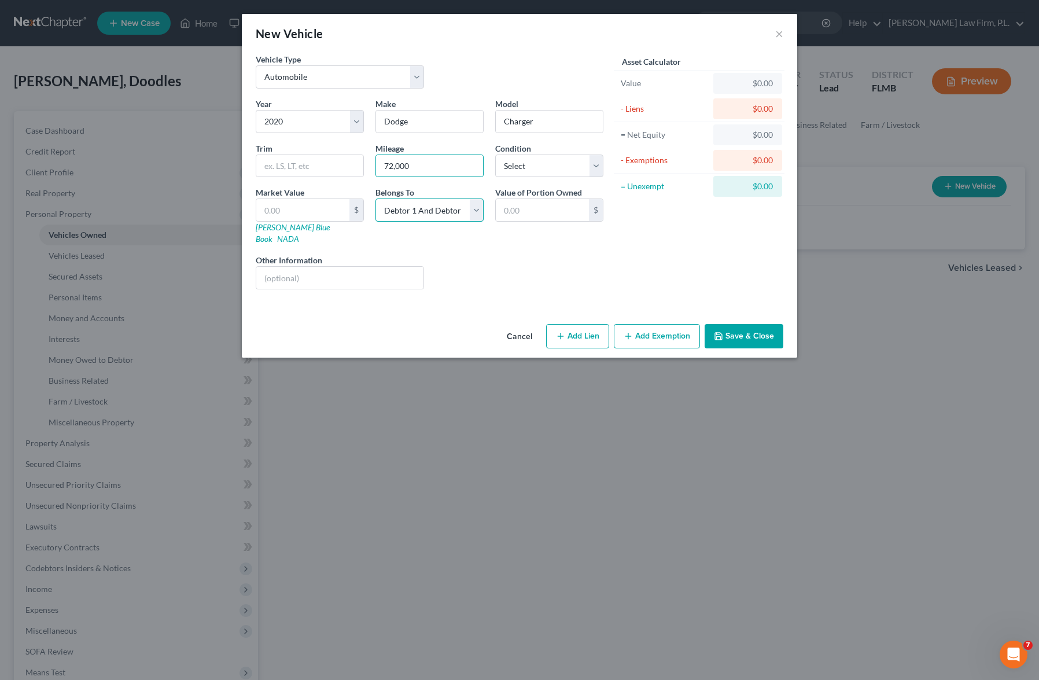
click at [469, 214] on select "Select Debtor 1 Only Debtor 2 Only Debtor 1 And Debtor 2 Only At Least One Of T…" at bounding box center [429, 209] width 108 height 23
select select "0"
click at [375, 198] on select "Select Debtor 1 Only Debtor 2 Only Debtor 1 And Debtor 2 Only At Least One Of T…" at bounding box center [429, 209] width 108 height 23
click at [526, 270] on div "Liens Select" at bounding box center [520, 271] width 180 height 35
click at [329, 212] on input "text" at bounding box center [302, 210] width 93 height 22
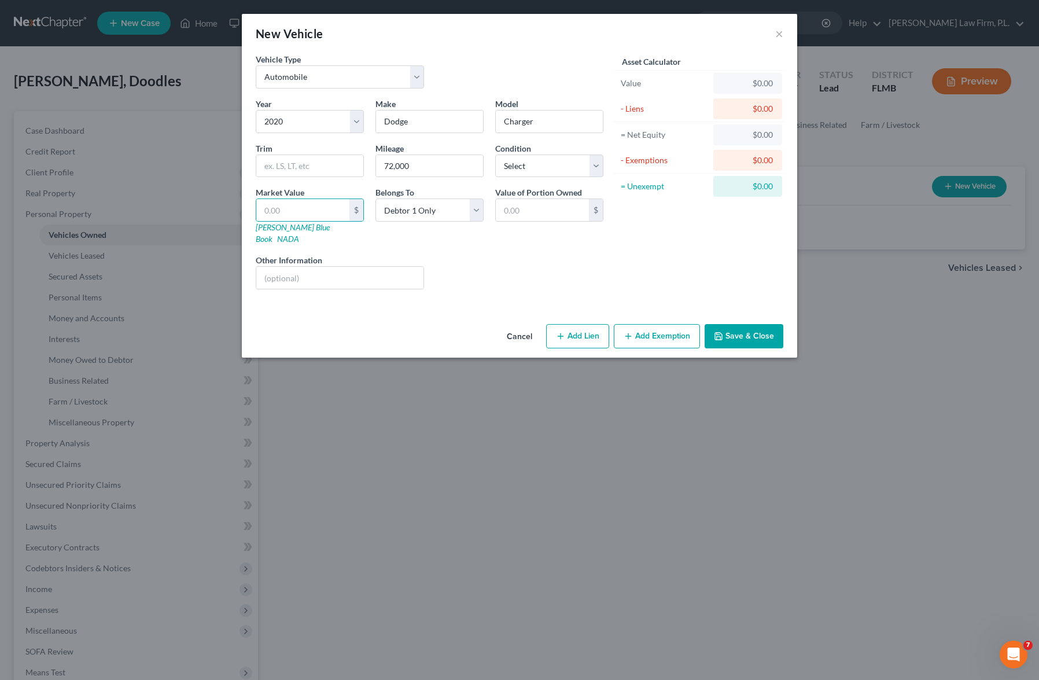
click at [480, 272] on div "Liens Select" at bounding box center [520, 271] width 180 height 35
click at [319, 233] on div "Market Value $ [PERSON_NAME] Blue Book NADA" at bounding box center [310, 215] width 120 height 58
click at [325, 219] on input "text" at bounding box center [302, 210] width 93 height 22
click at [399, 239] on div "Year Select 2026 2025 2024 2023 2022 2021 2020 2019 2018 2017 2016 2015 2014 20…" at bounding box center [429, 198] width 359 height 201
click at [299, 234] on link "NADA" at bounding box center [288, 239] width 22 height 10
